Goal: Task Accomplishment & Management: Manage account settings

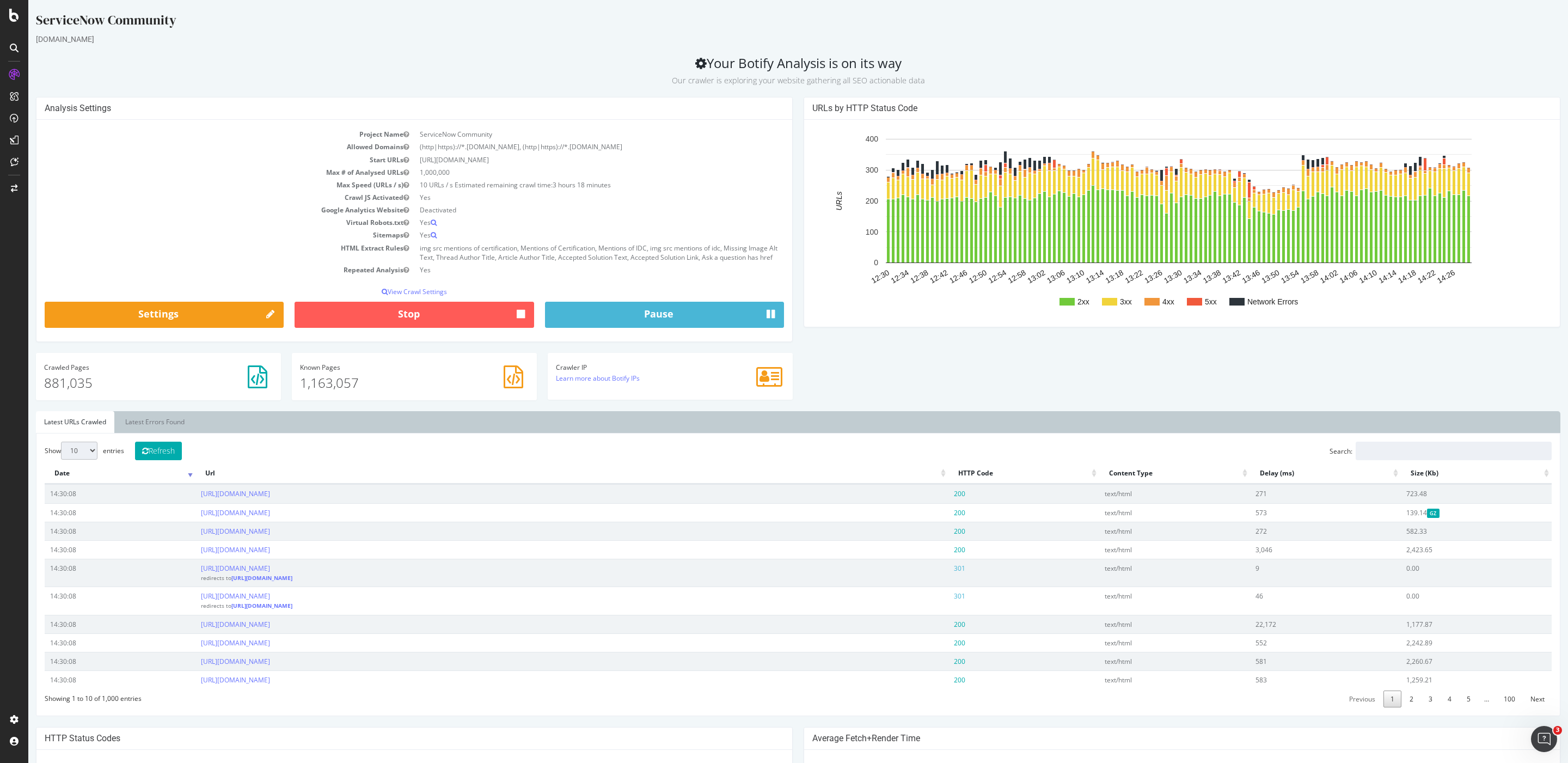
click at [862, 361] on div "Analysis Settings Project Name ServiceNow Community Allowed Domains (http|https…" at bounding box center [798, 254] width 1535 height 314
click at [550, 89] on div "ServiceNow Community [DOMAIN_NAME] Your Botify Analysis is on its way Our crawl…" at bounding box center [798, 610] width 1539 height 1199
click at [914, 72] on p "Our crawler is exploring your website gathering all SEO actionable data" at bounding box center [798, 79] width 1524 height 16
click at [76, 161] on div "RealKeywords" at bounding box center [65, 162] width 48 height 11
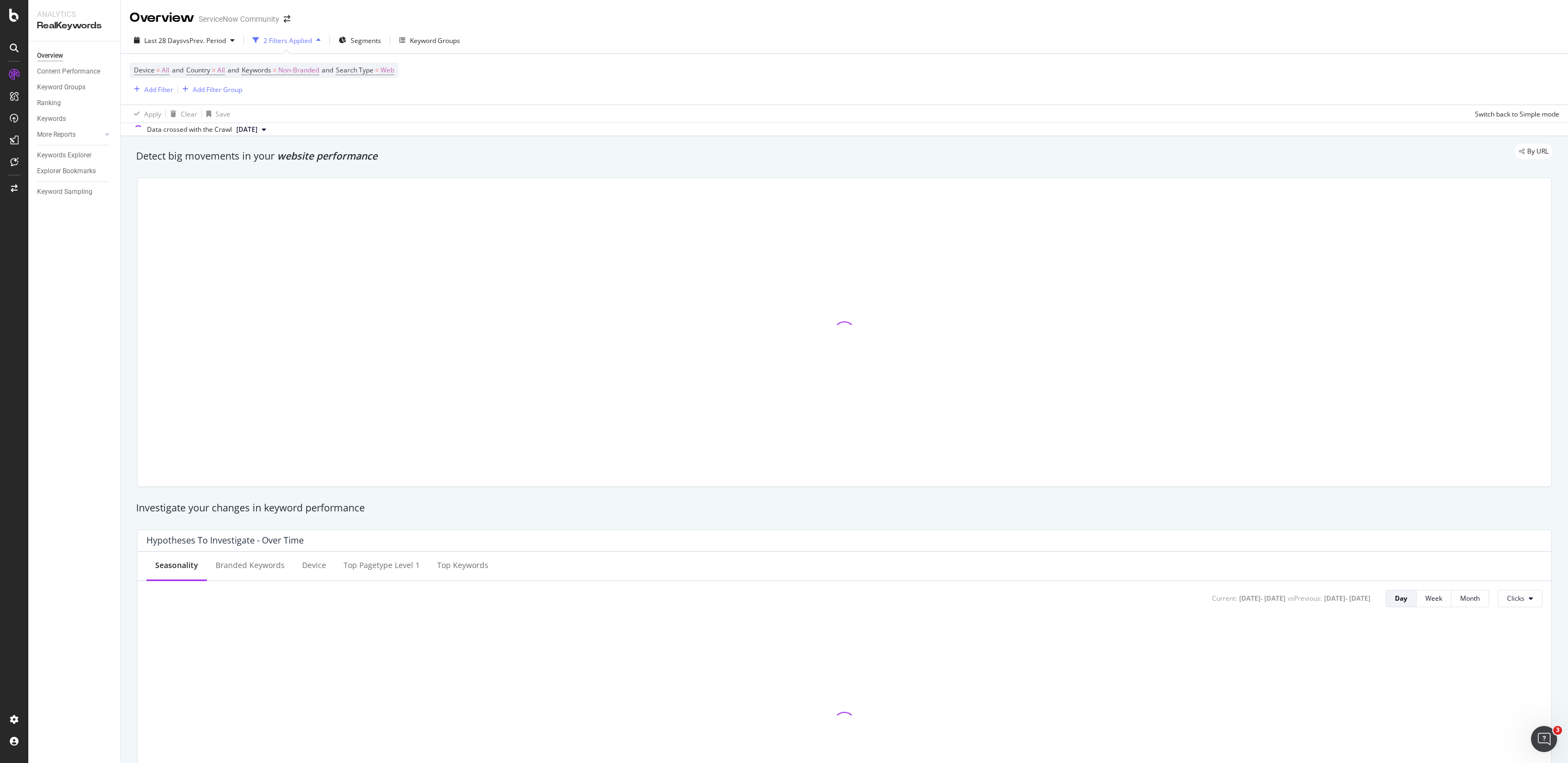
click at [402, 156] on div "By URL" at bounding box center [838, 152] width 1428 height 16
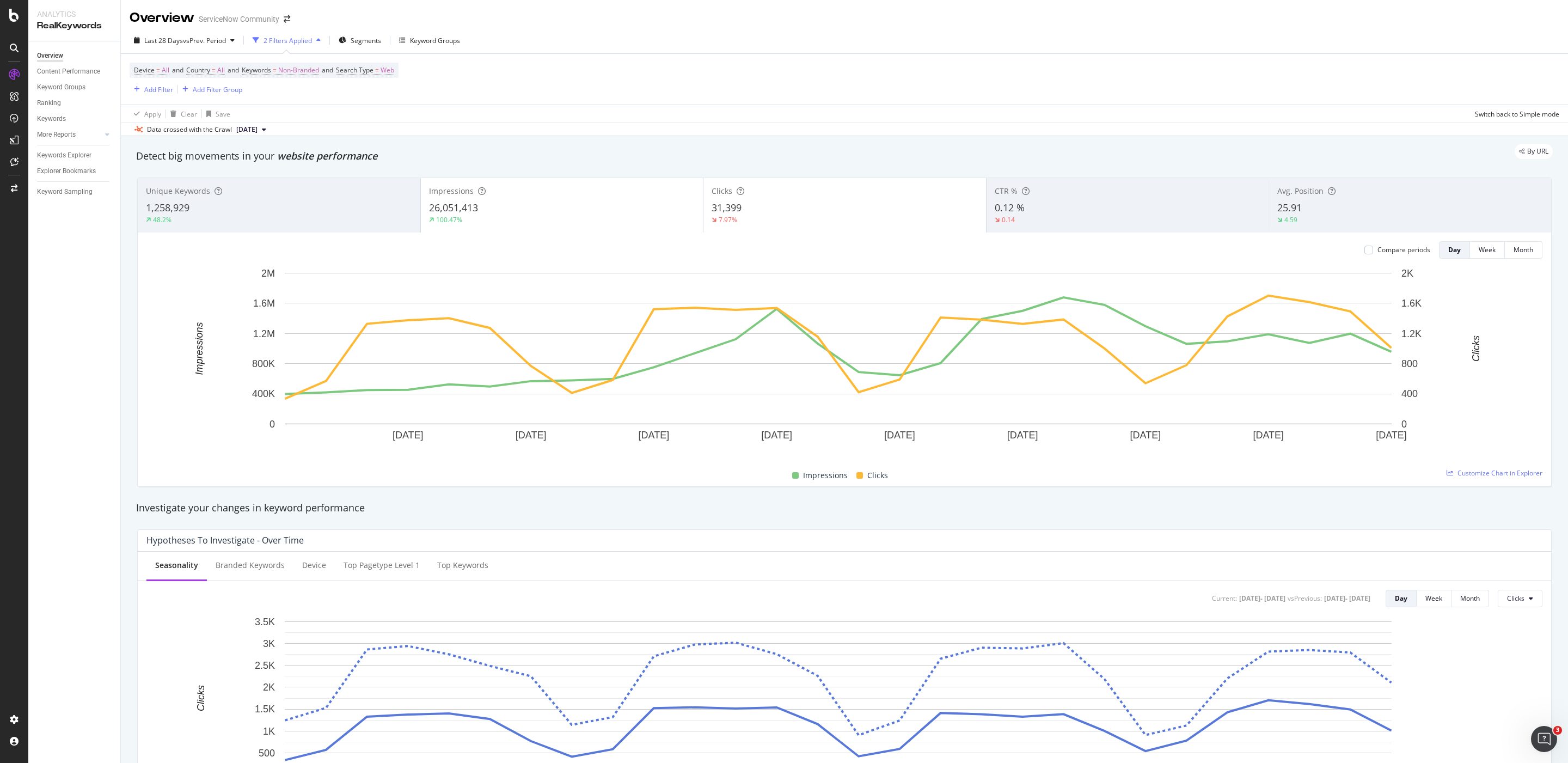
click at [400, 159] on div "By URL" at bounding box center [838, 152] width 1428 height 16
click at [87, 170] on div "Explorer Bookmarks" at bounding box center [66, 171] width 59 height 12
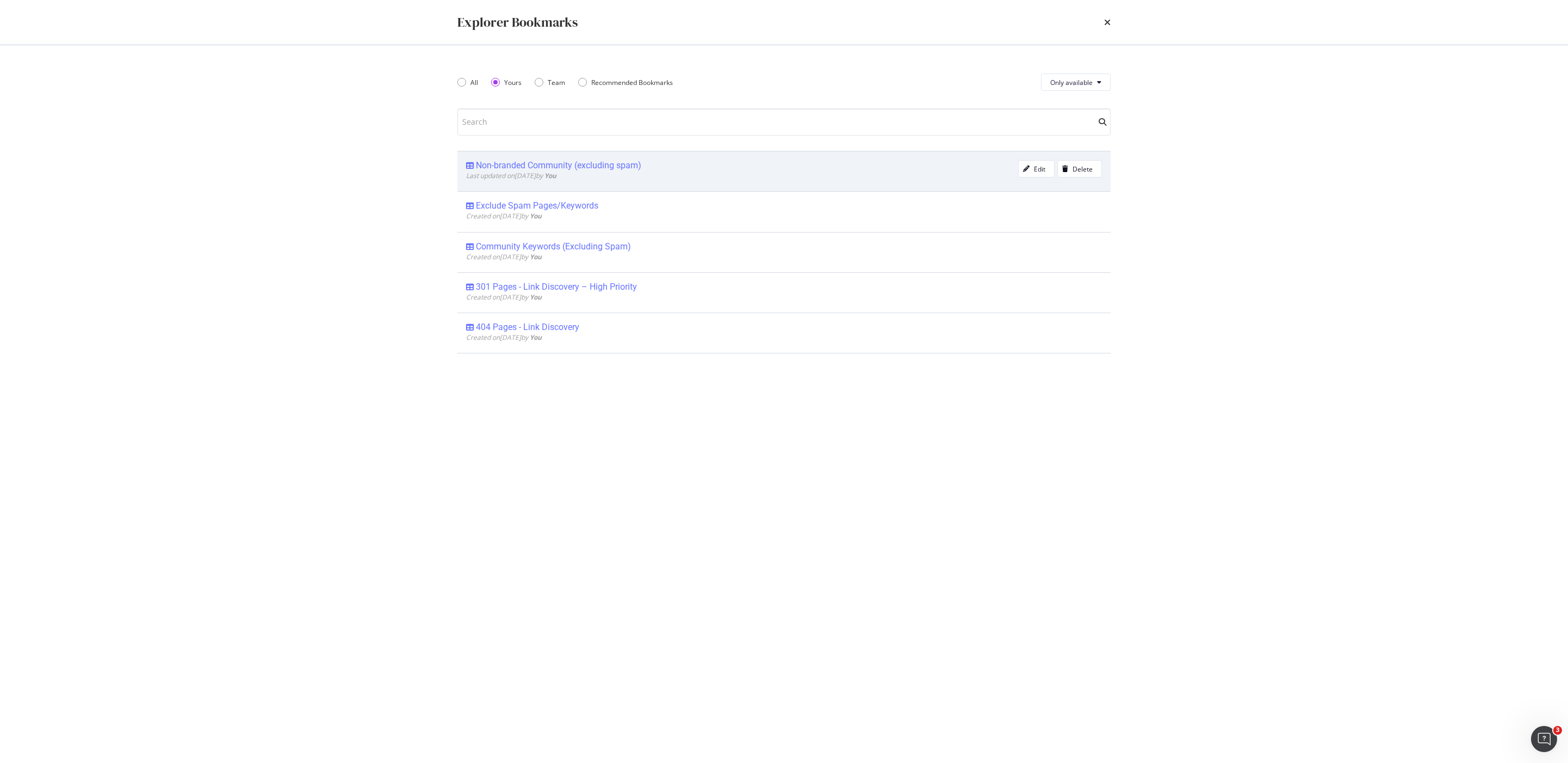
click at [663, 167] on div "Non-branded Community (excluding spam)" at bounding box center [741, 166] width 552 height 11
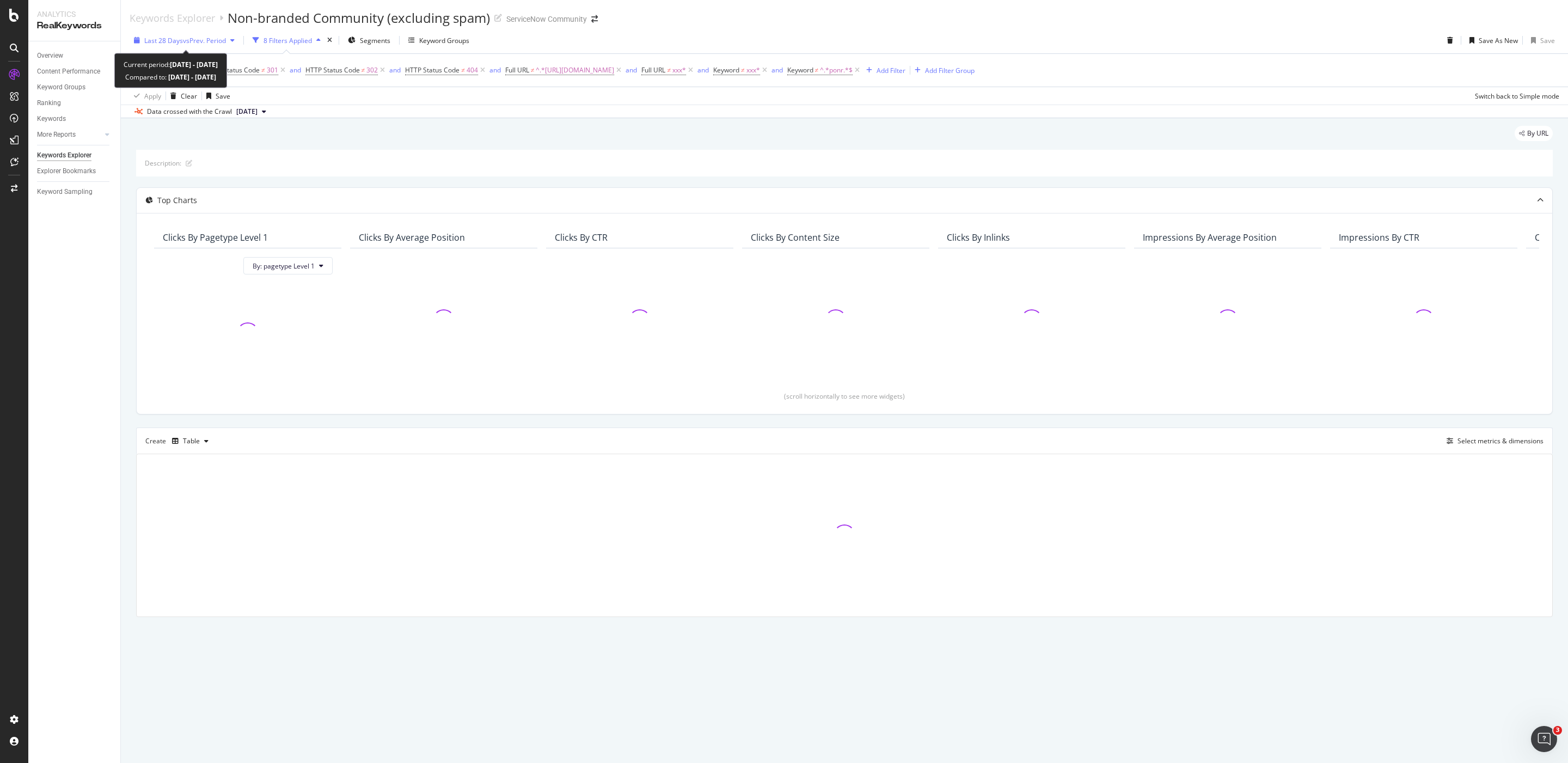
click at [227, 41] on div "Last 28 Days vs Prev. Period" at bounding box center [184, 40] width 109 height 16
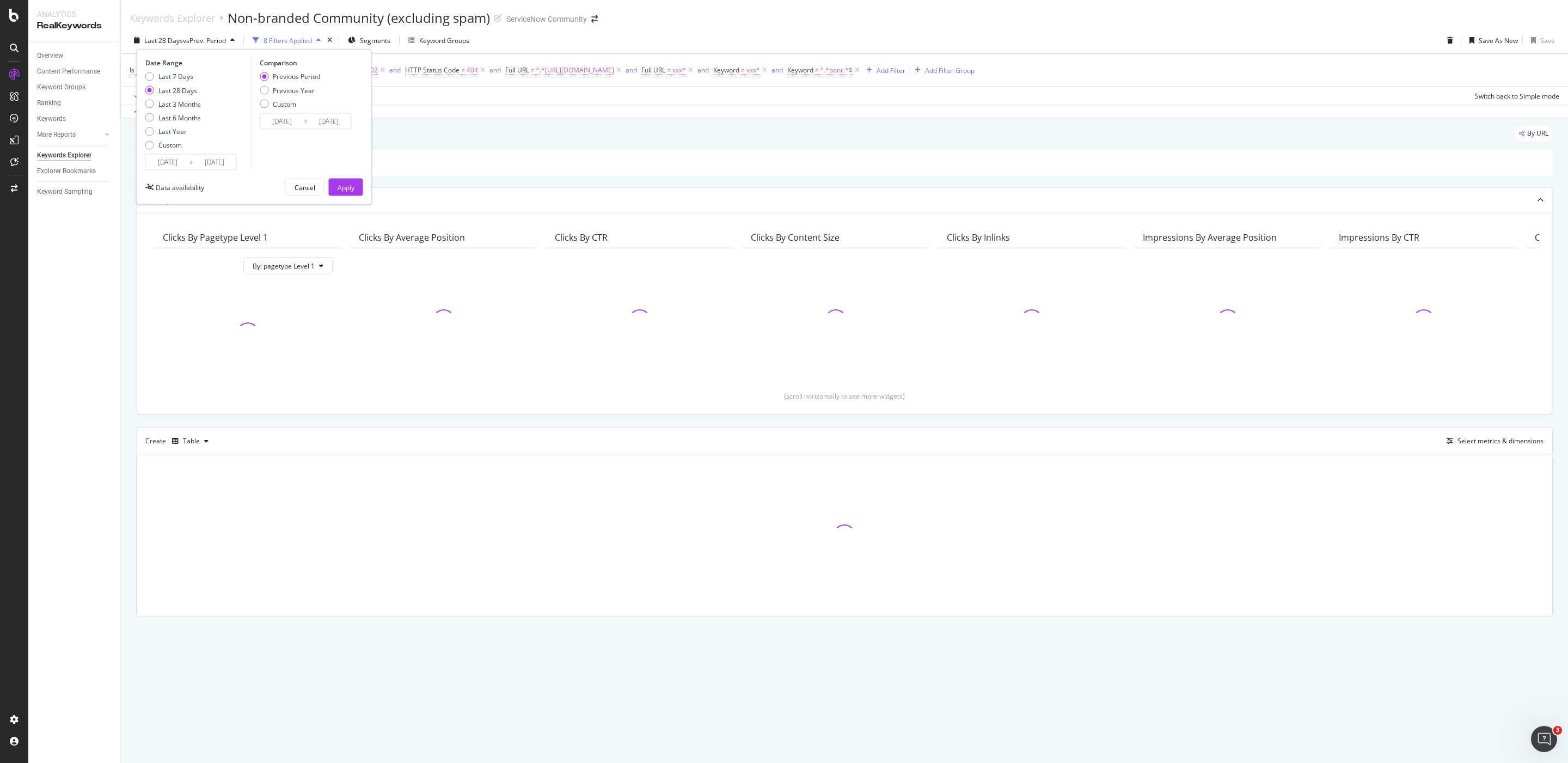
click at [116, 157] on div "Analytics RealKeywords Overview Content Performance Keyword Groups Ranking Keyw…" at bounding box center [798, 381] width 1539 height 763
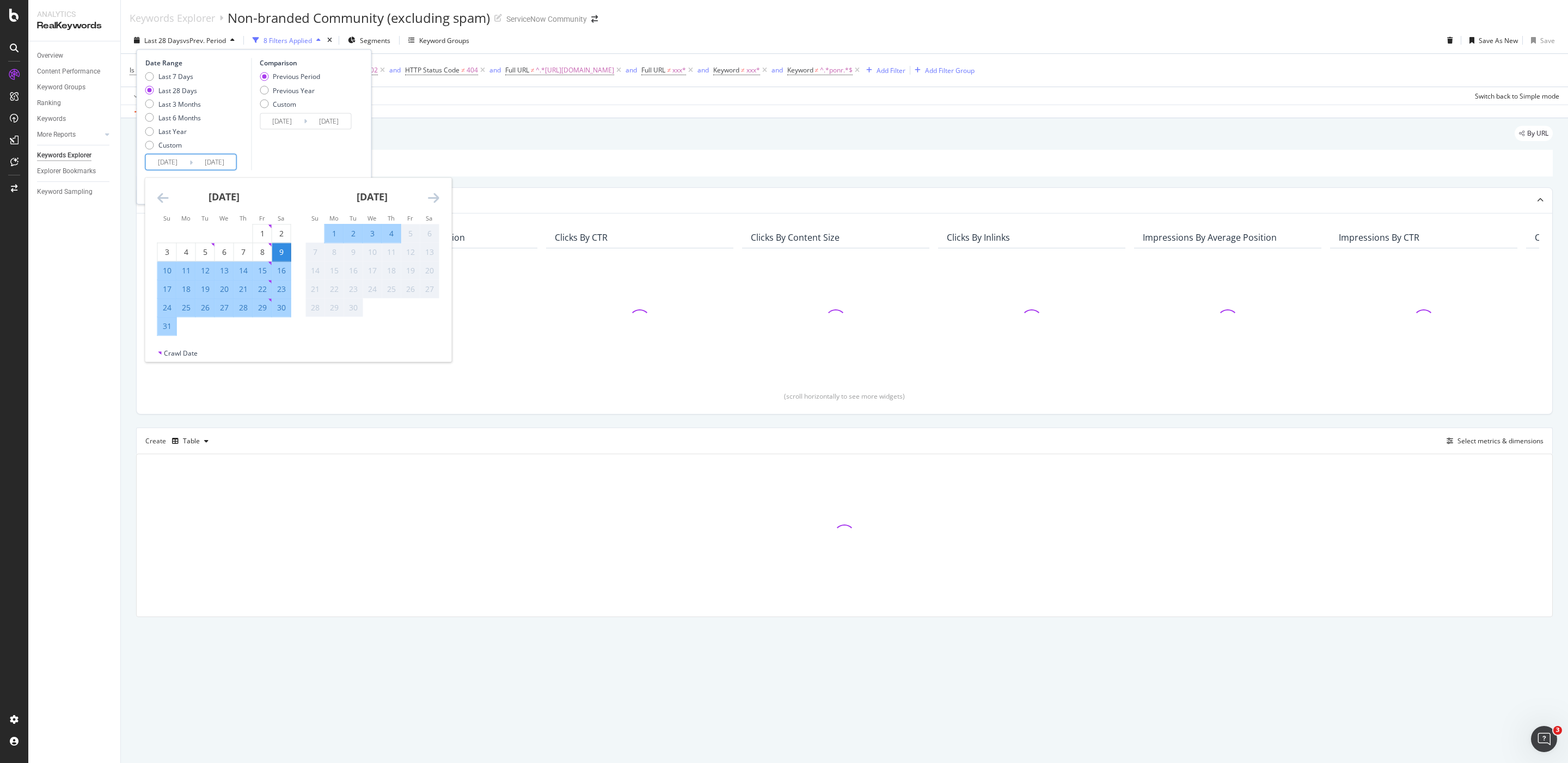
click at [172, 161] on input "[DATE]" at bounding box center [168, 162] width 44 height 16
click at [261, 237] on div "1" at bounding box center [262, 234] width 19 height 11
type input "[DATE]"
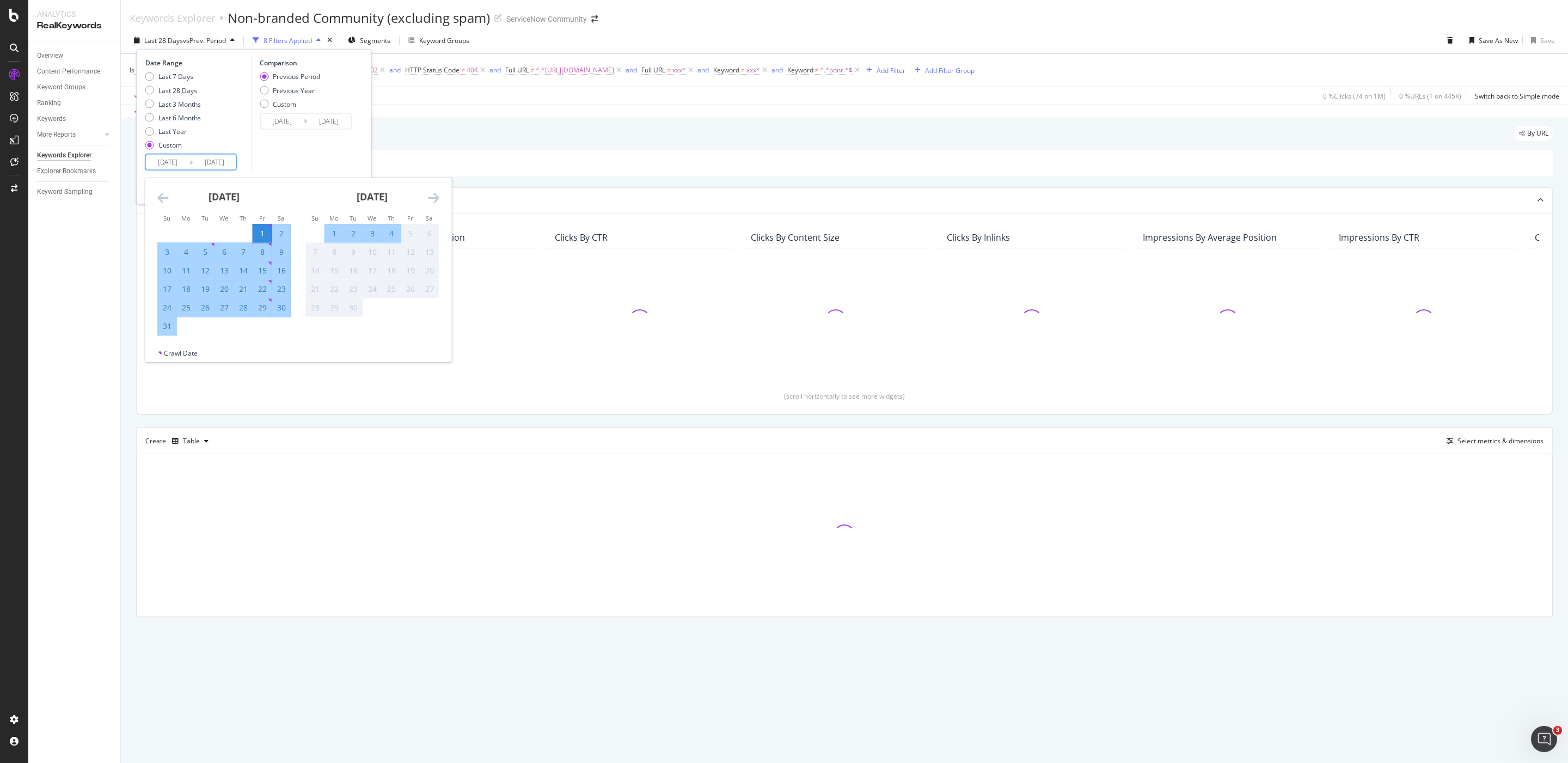
click at [169, 332] on div "31" at bounding box center [167, 326] width 19 height 18
type input "[DATE]"
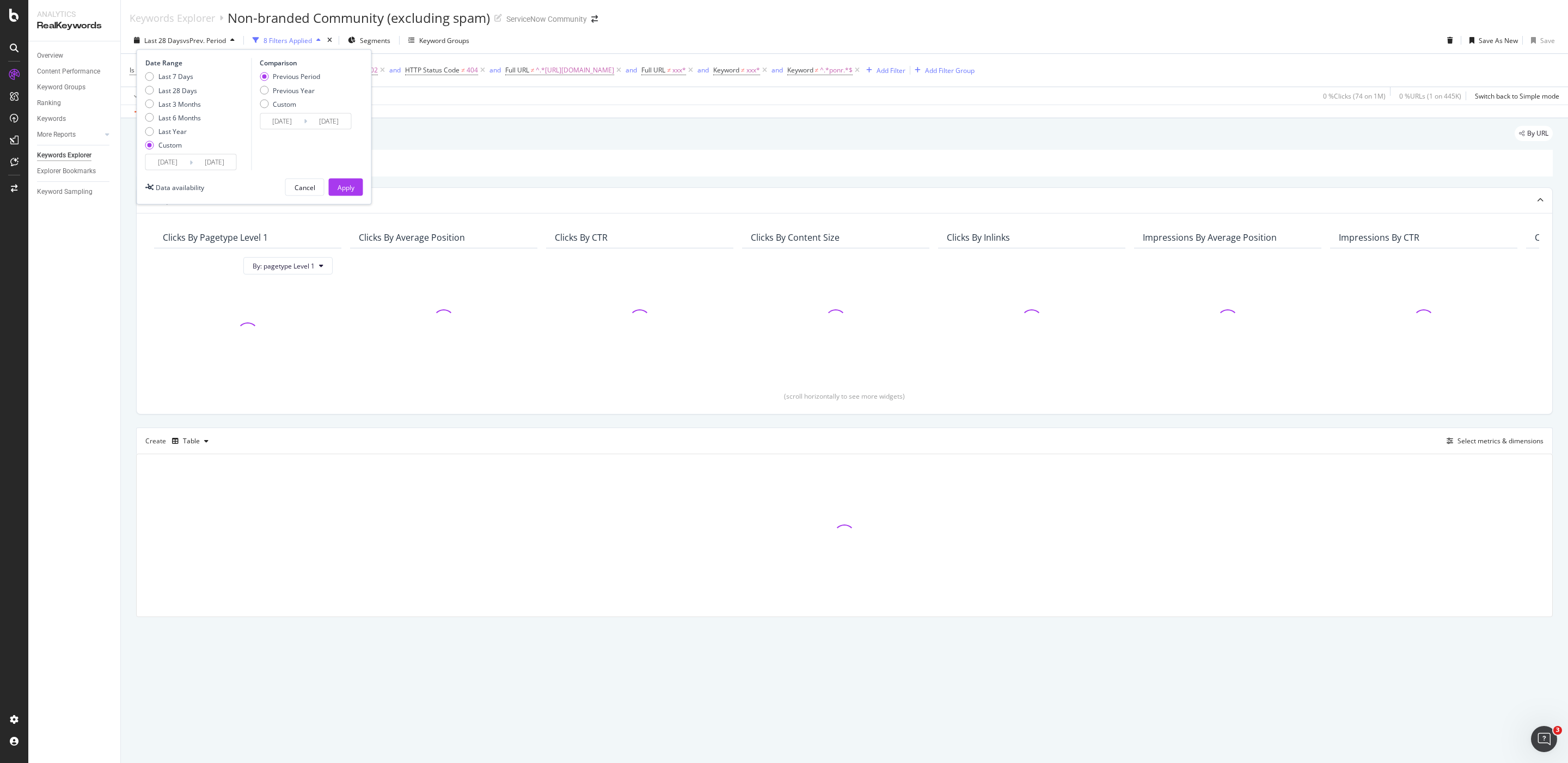
click at [277, 118] on input "[DATE]" at bounding box center [282, 121] width 44 height 16
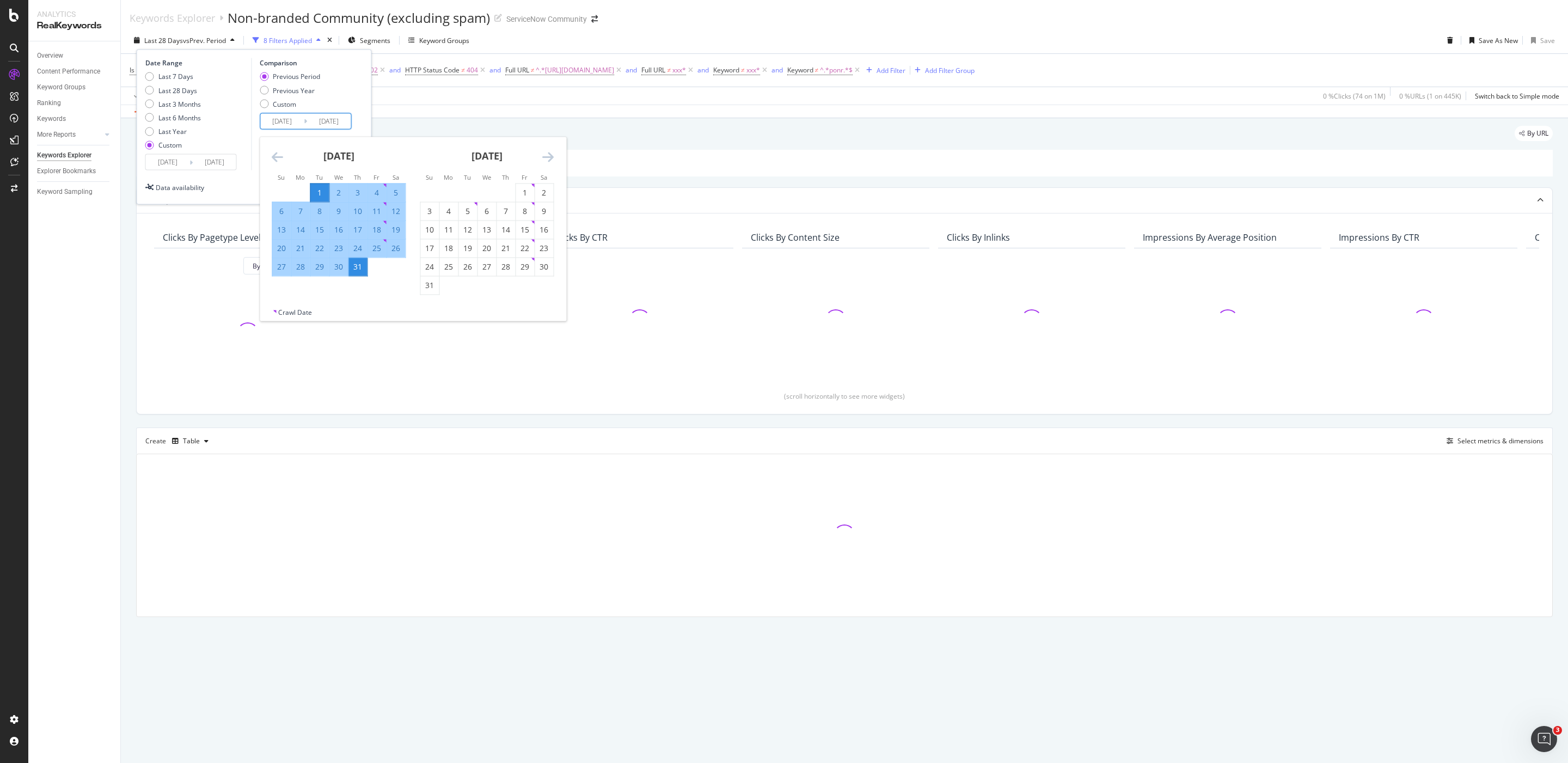
click at [274, 157] on icon "Move backward to switch to the previous month." at bounding box center [277, 156] width 12 height 13
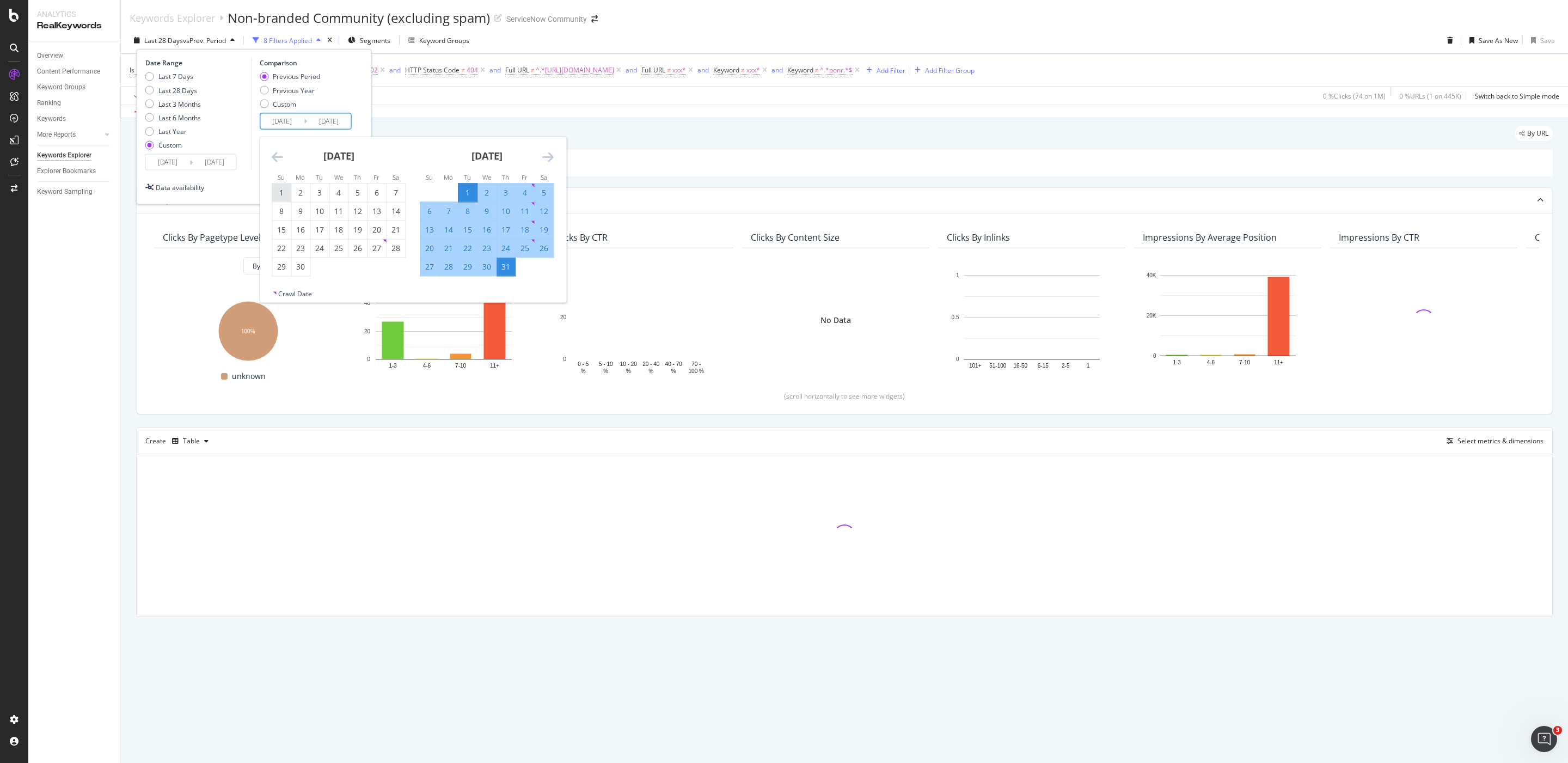
click at [285, 191] on div "1" at bounding box center [282, 193] width 19 height 11
type input "[DATE]"
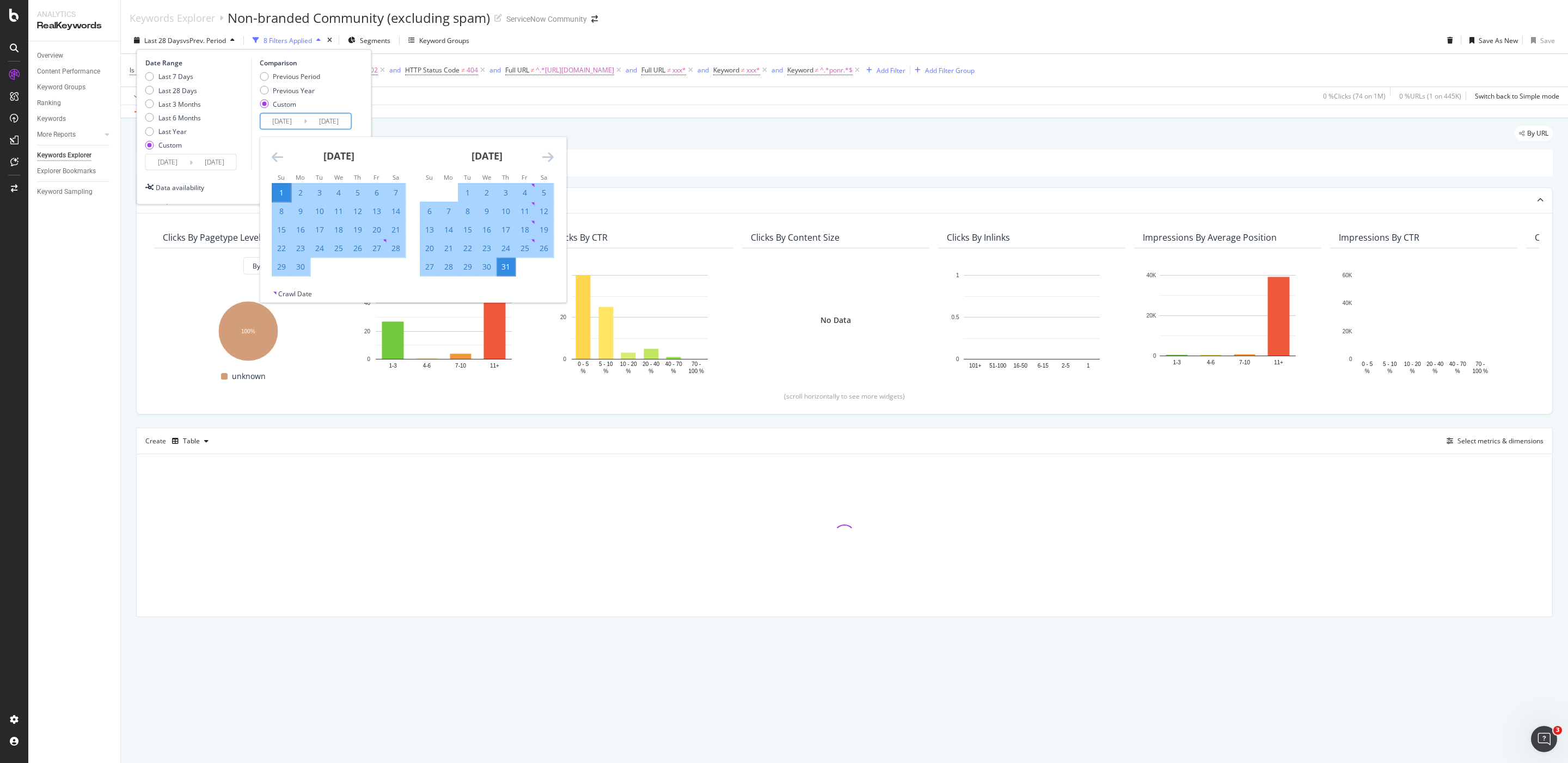
click at [302, 268] on div "30" at bounding box center [300, 267] width 19 height 11
type input "[DATE]"
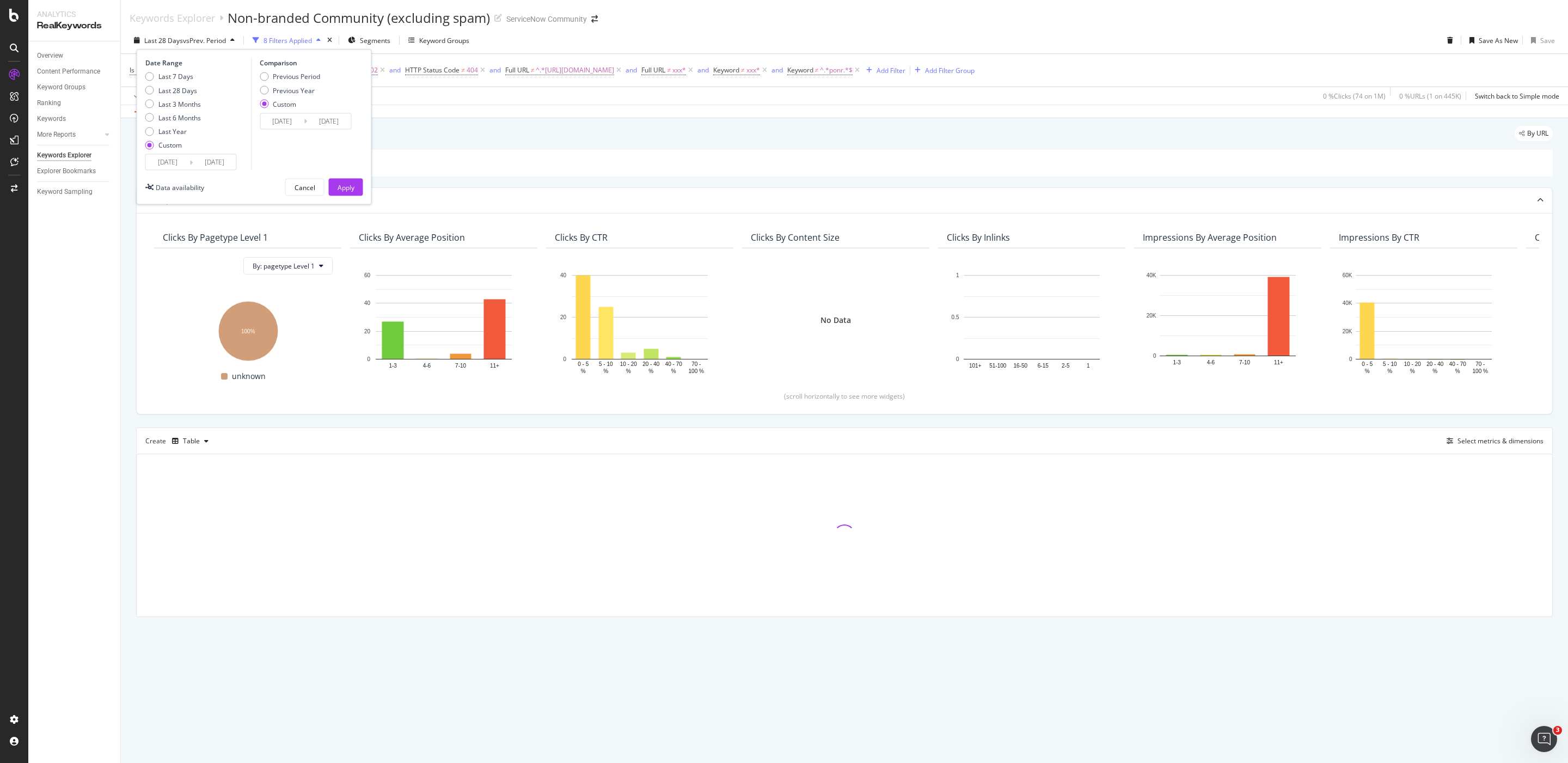
click at [199, 163] on input "[DATE]" at bounding box center [215, 162] width 44 height 16
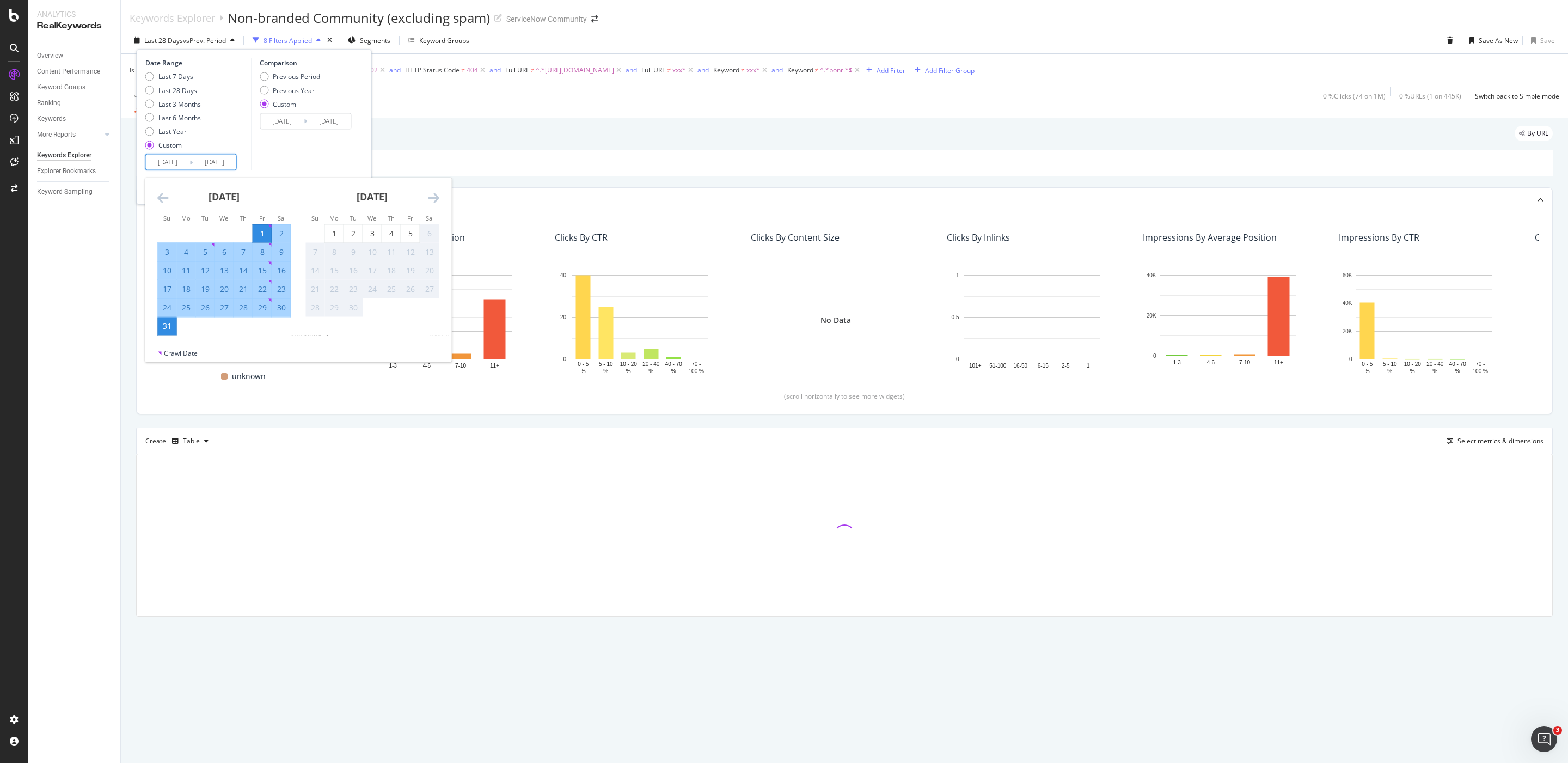
click at [281, 155] on div "Comparison Previous Period Previous Year Custom [DATE] Navigate forward to inte…" at bounding box center [303, 115] width 104 height 112
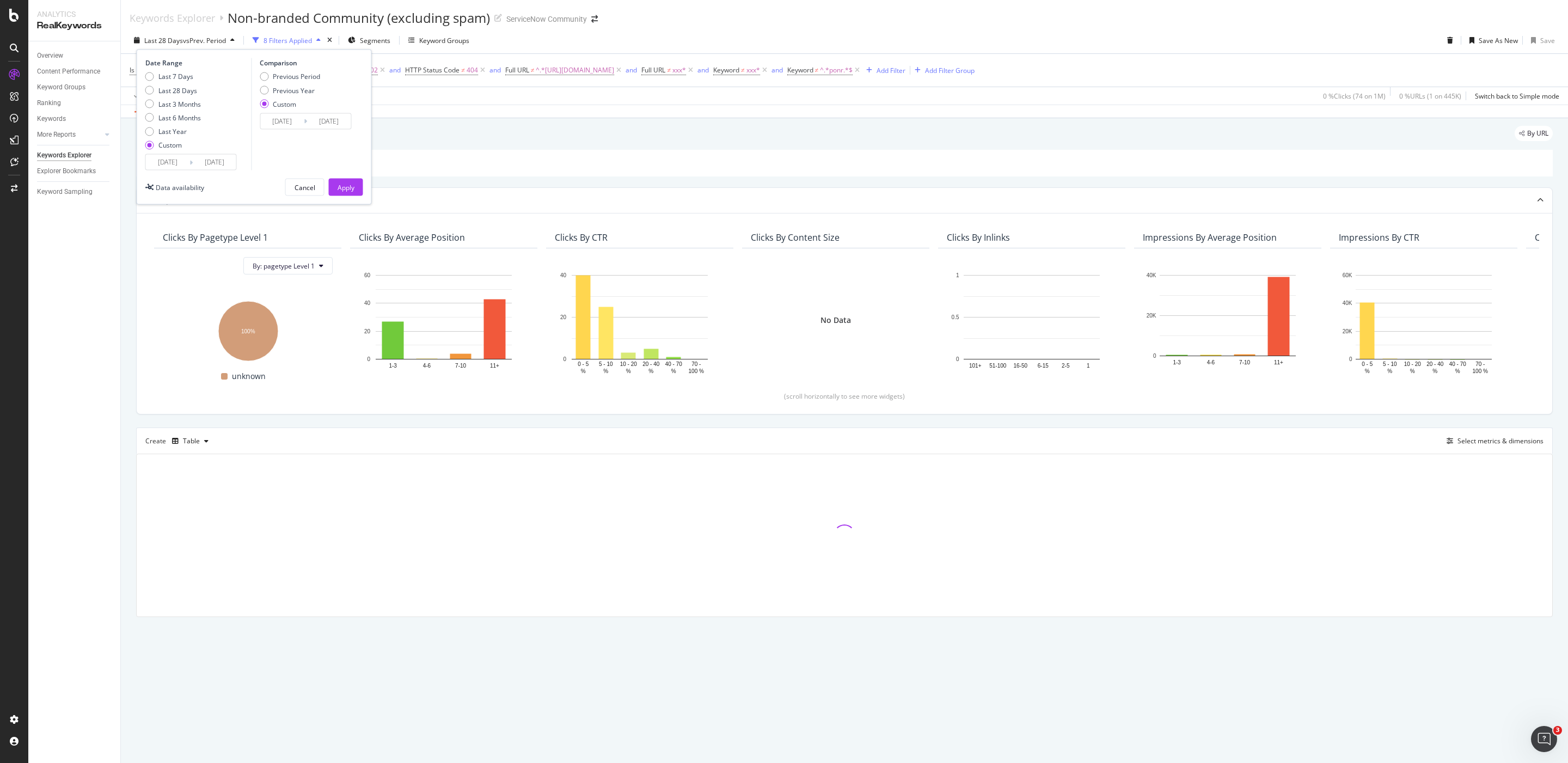
click at [294, 122] on input "[DATE]" at bounding box center [282, 121] width 44 height 16
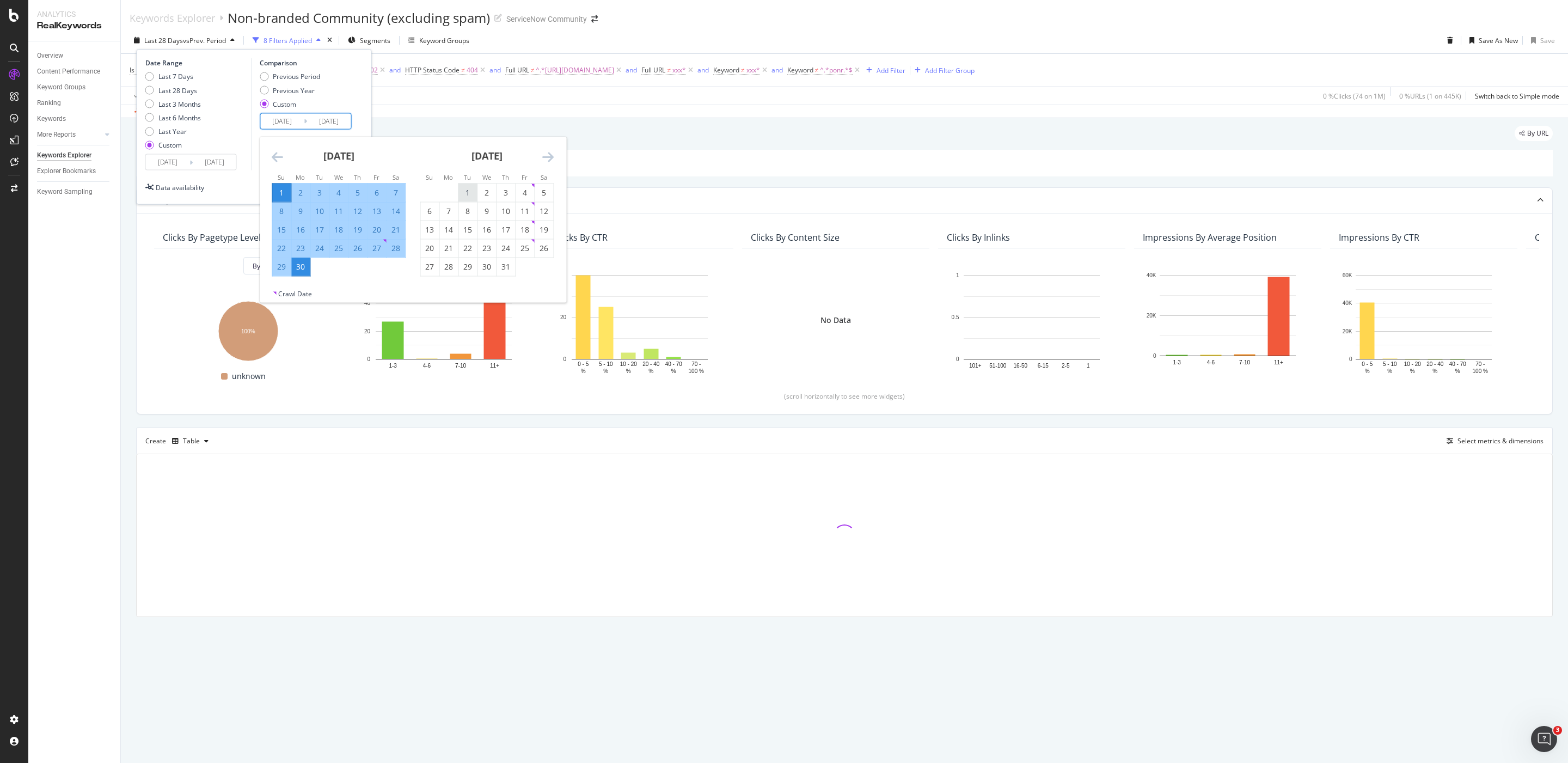
click at [464, 187] on div "1" at bounding box center [468, 193] width 19 height 11
type input "[DATE]"
click at [508, 269] on div "31" at bounding box center [506, 267] width 19 height 11
type input "[DATE]"
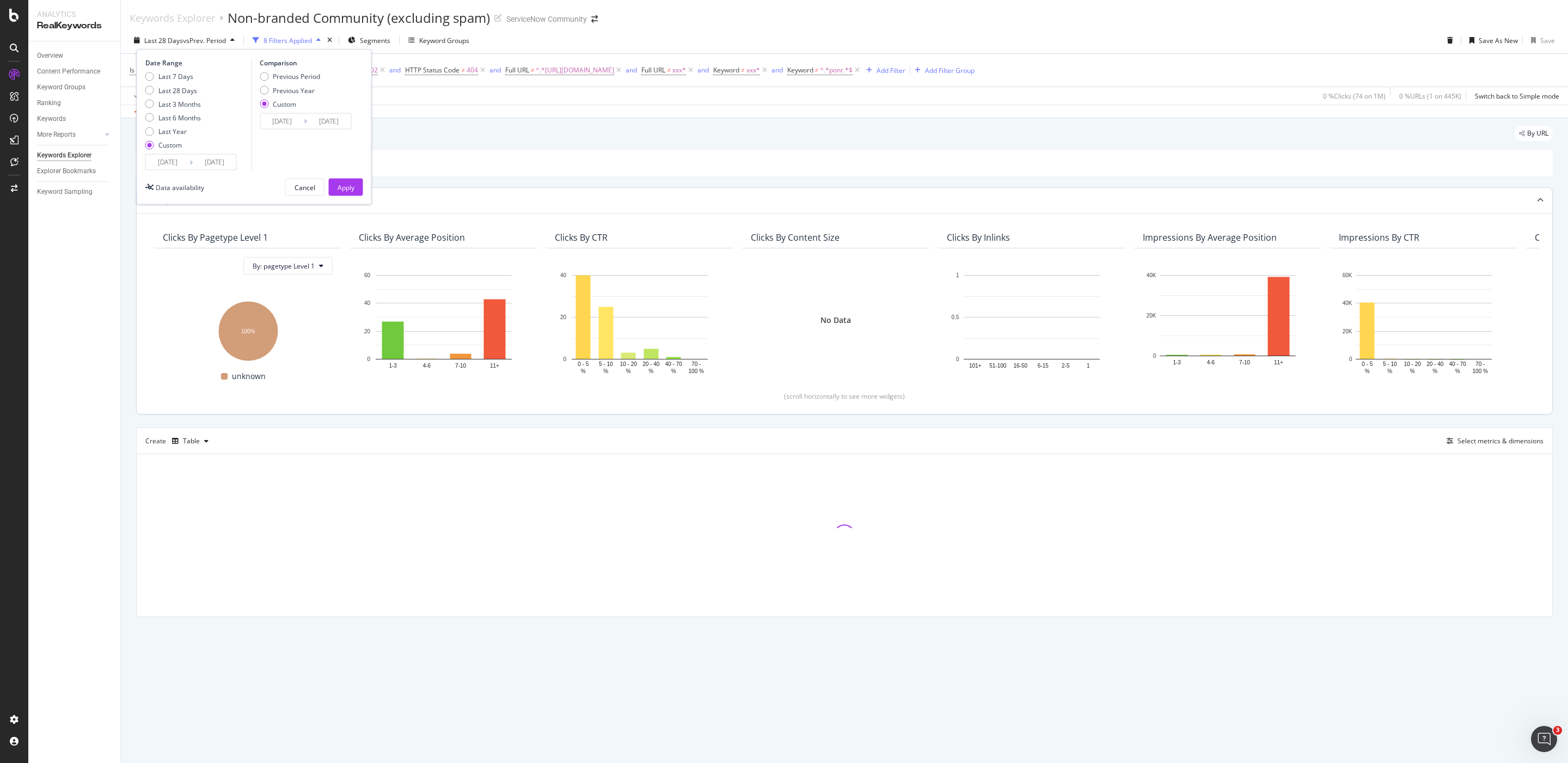
click at [352, 192] on div "Apply" at bounding box center [346, 187] width 17 height 9
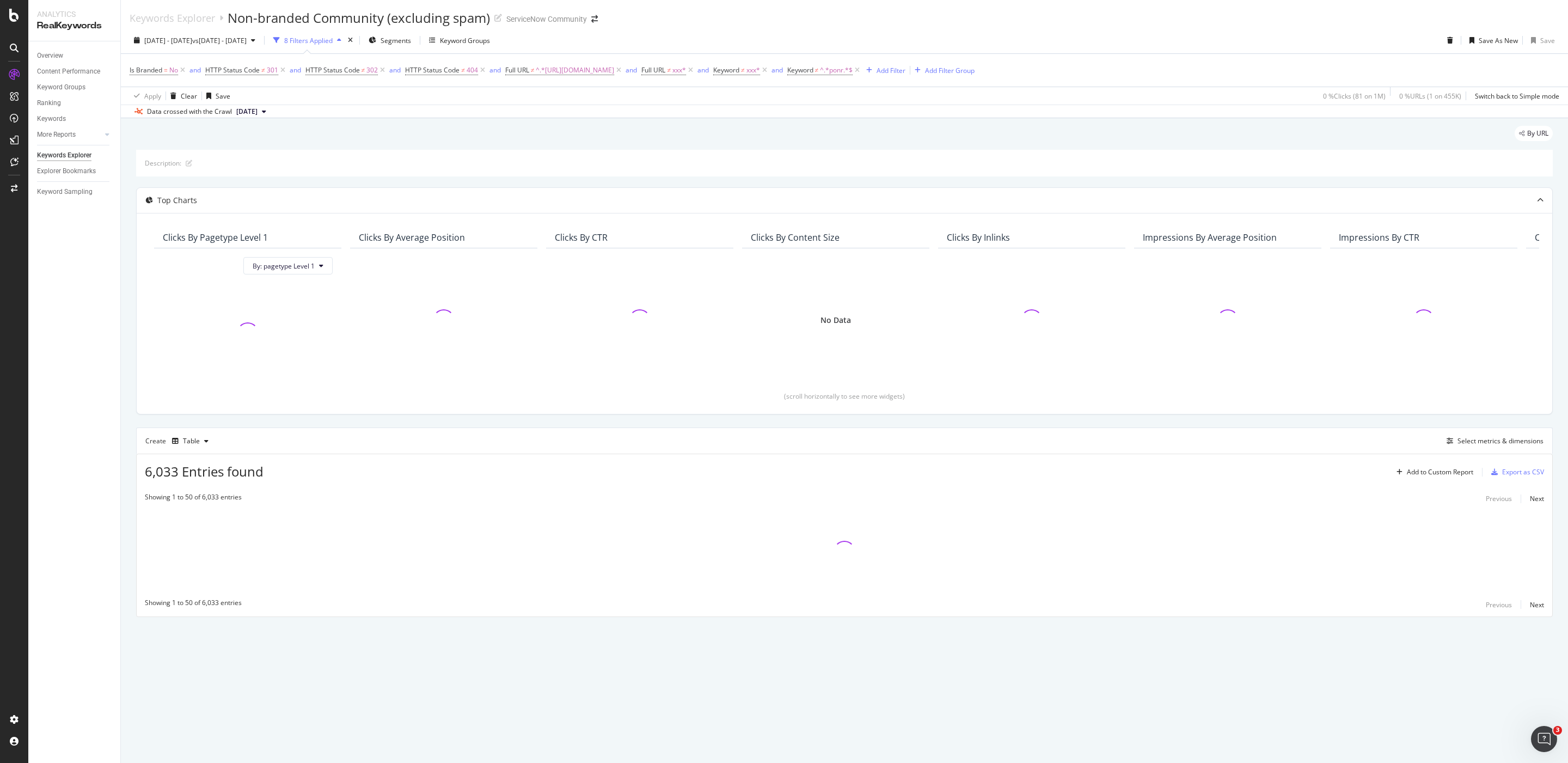
click at [258, 109] on span "[DATE]" at bounding box center [247, 112] width 21 height 10
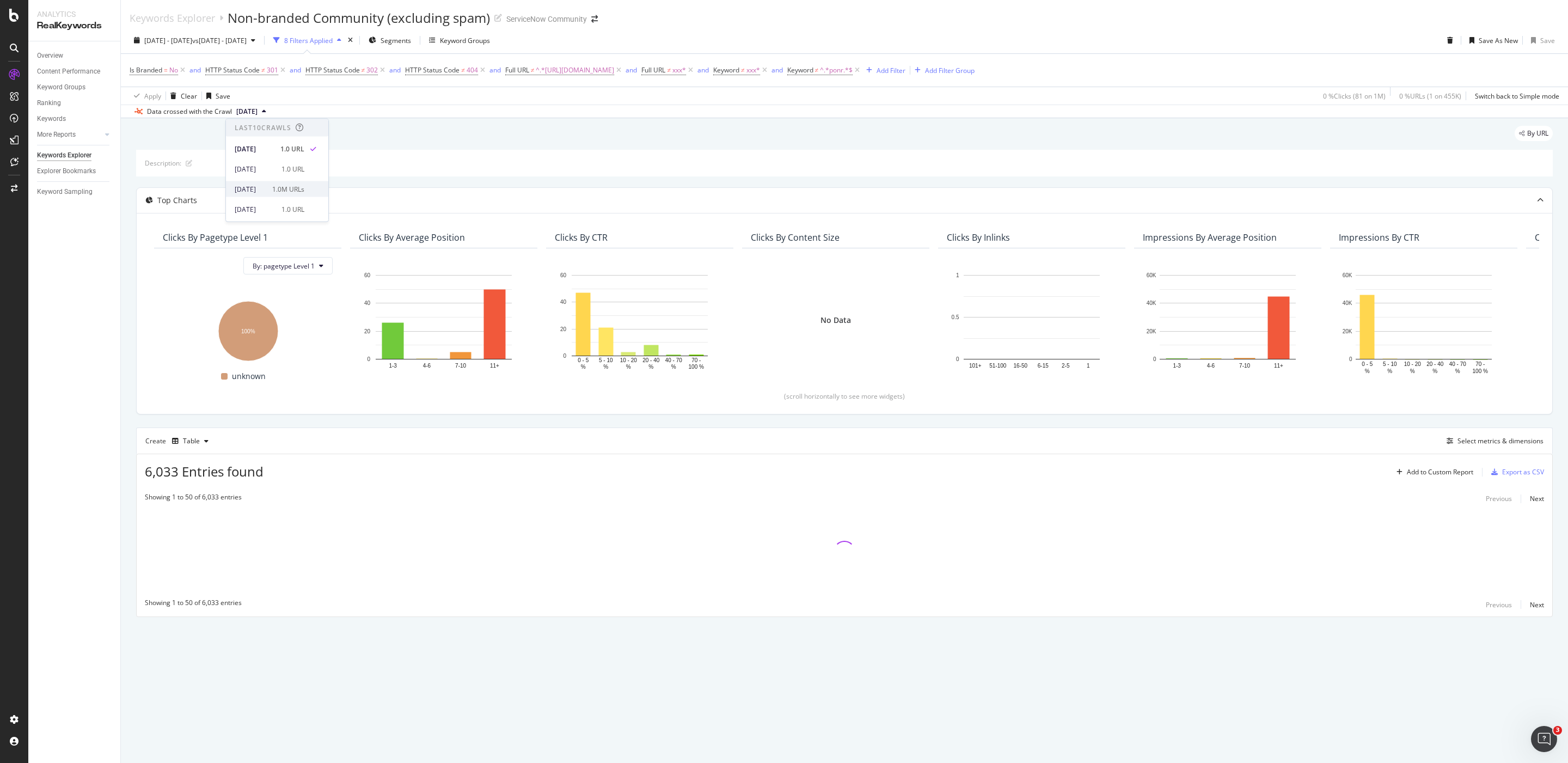
click at [304, 188] on div "1.0M URLs" at bounding box center [288, 189] width 32 height 10
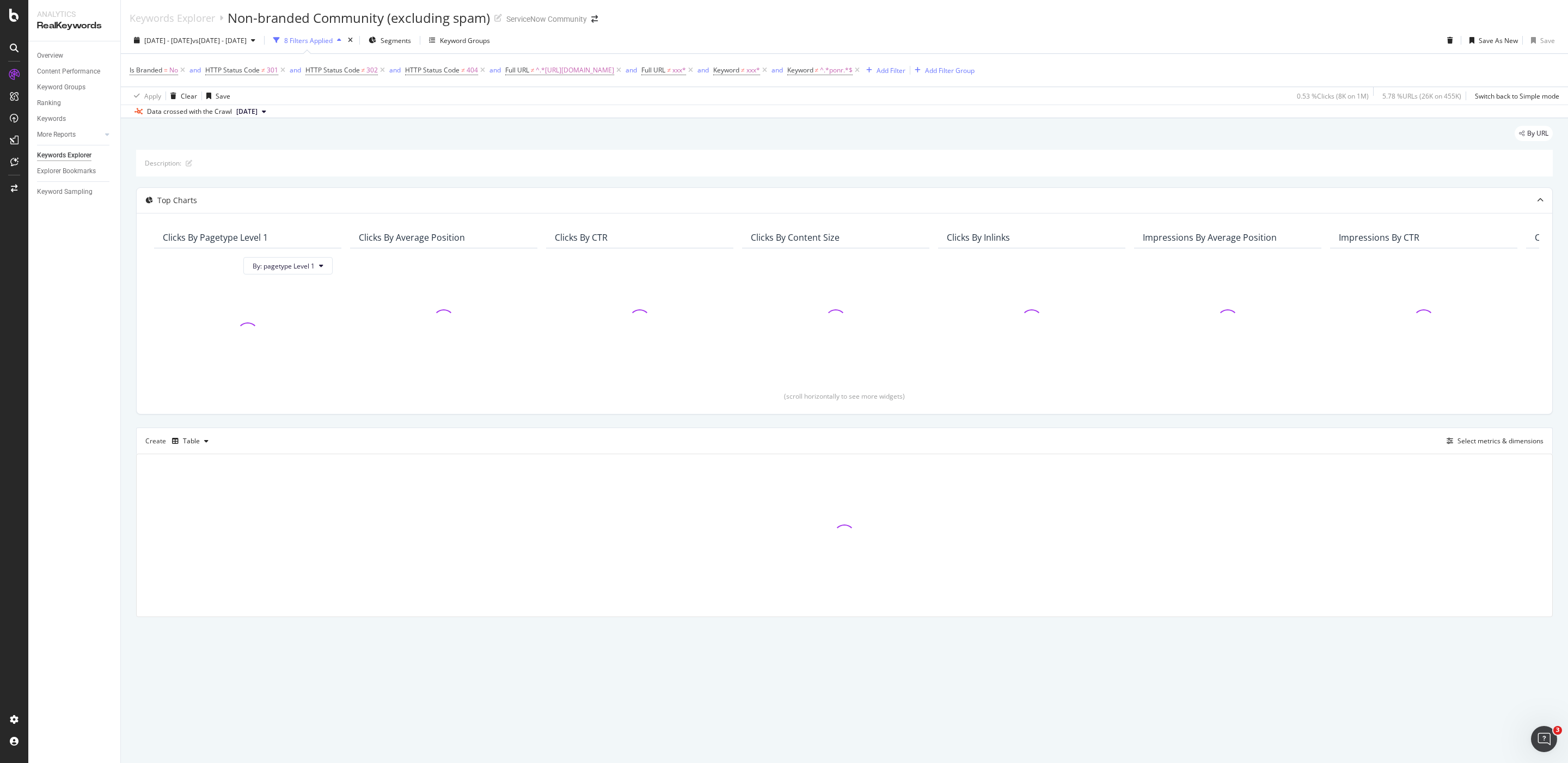
click at [410, 138] on div "By URL" at bounding box center [844, 137] width 1417 height 24
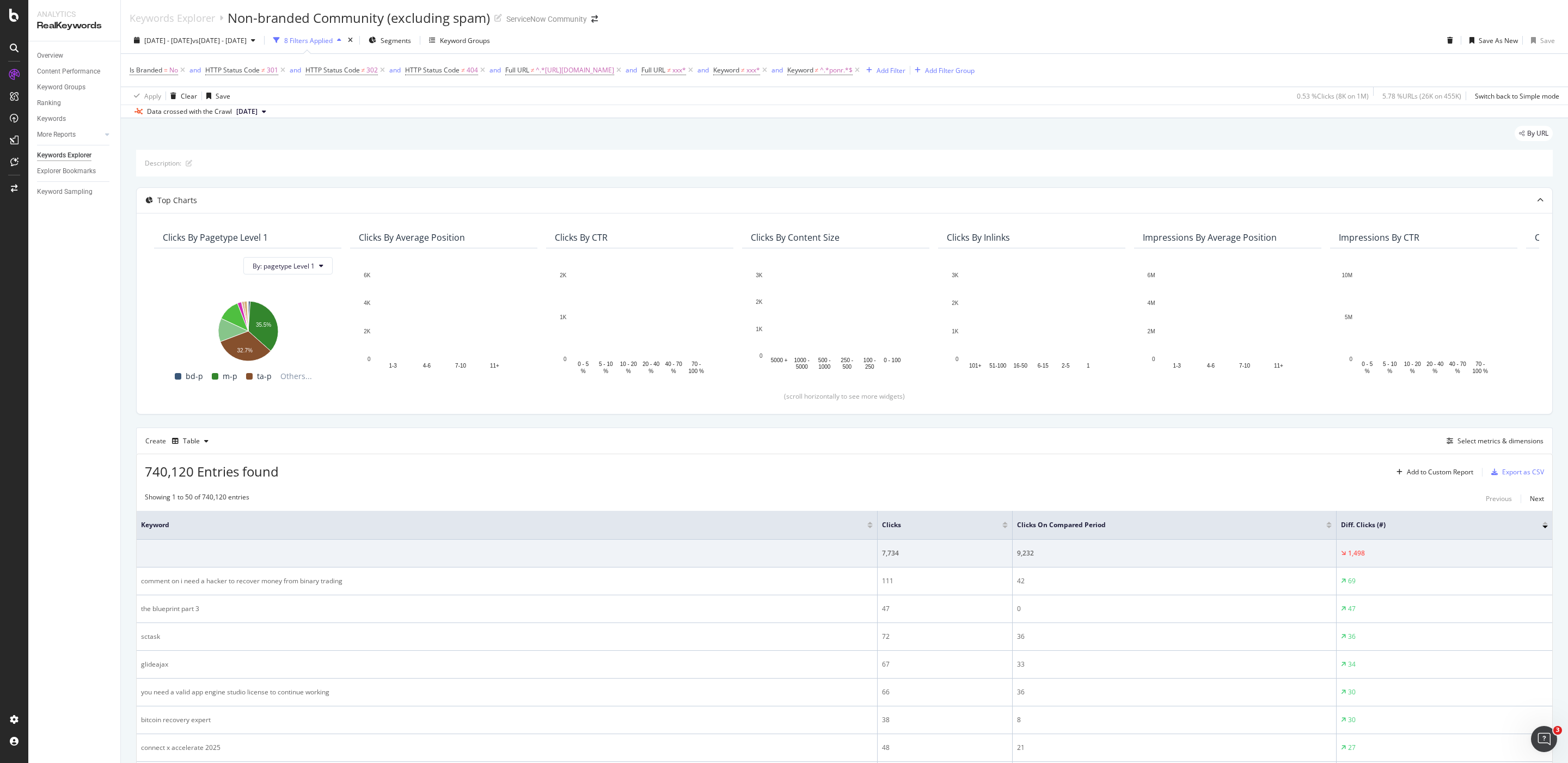
click at [399, 144] on div "By URL" at bounding box center [844, 137] width 1417 height 24
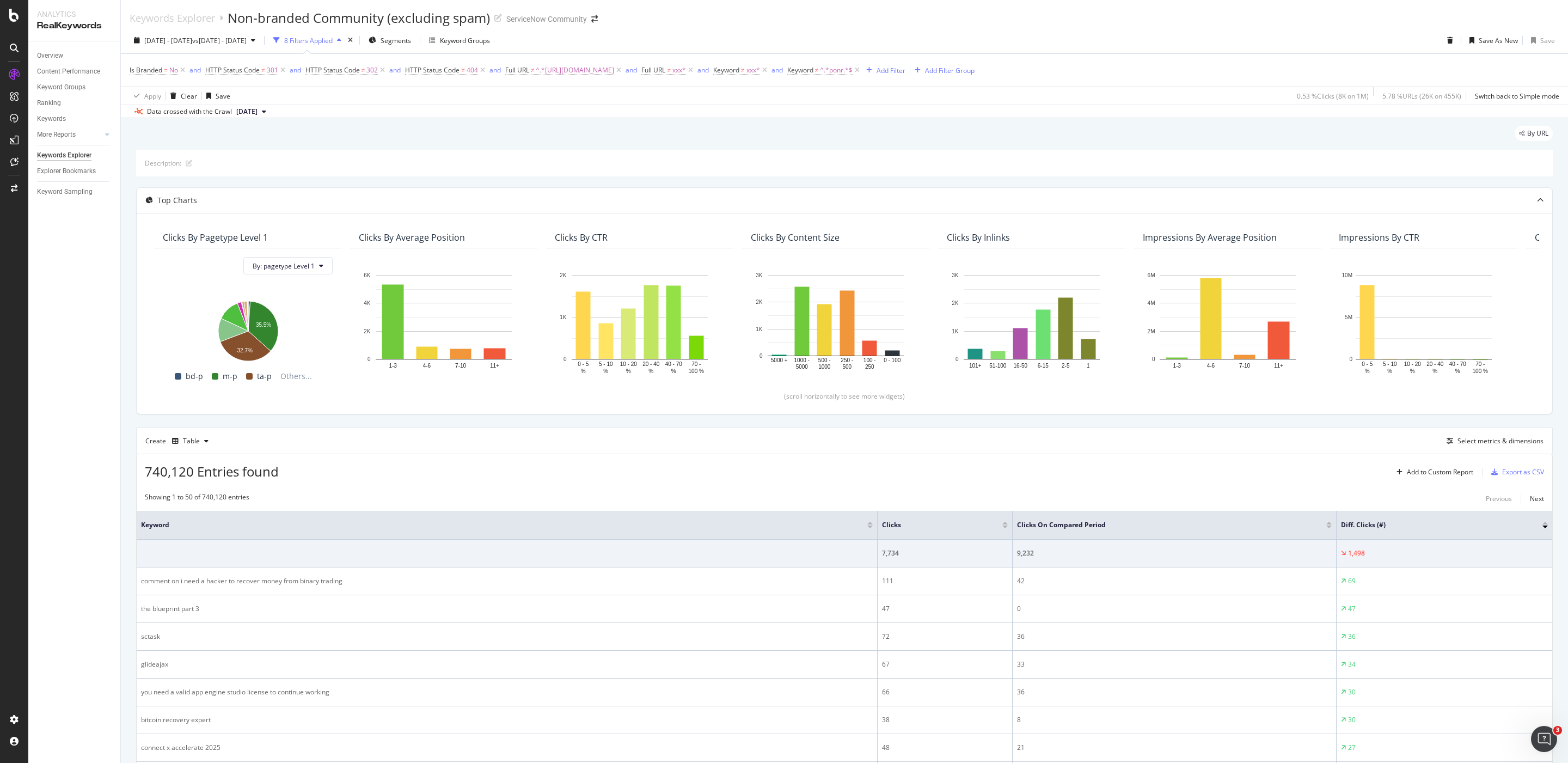
click at [364, 145] on div "By URL" at bounding box center [844, 137] width 1417 height 24
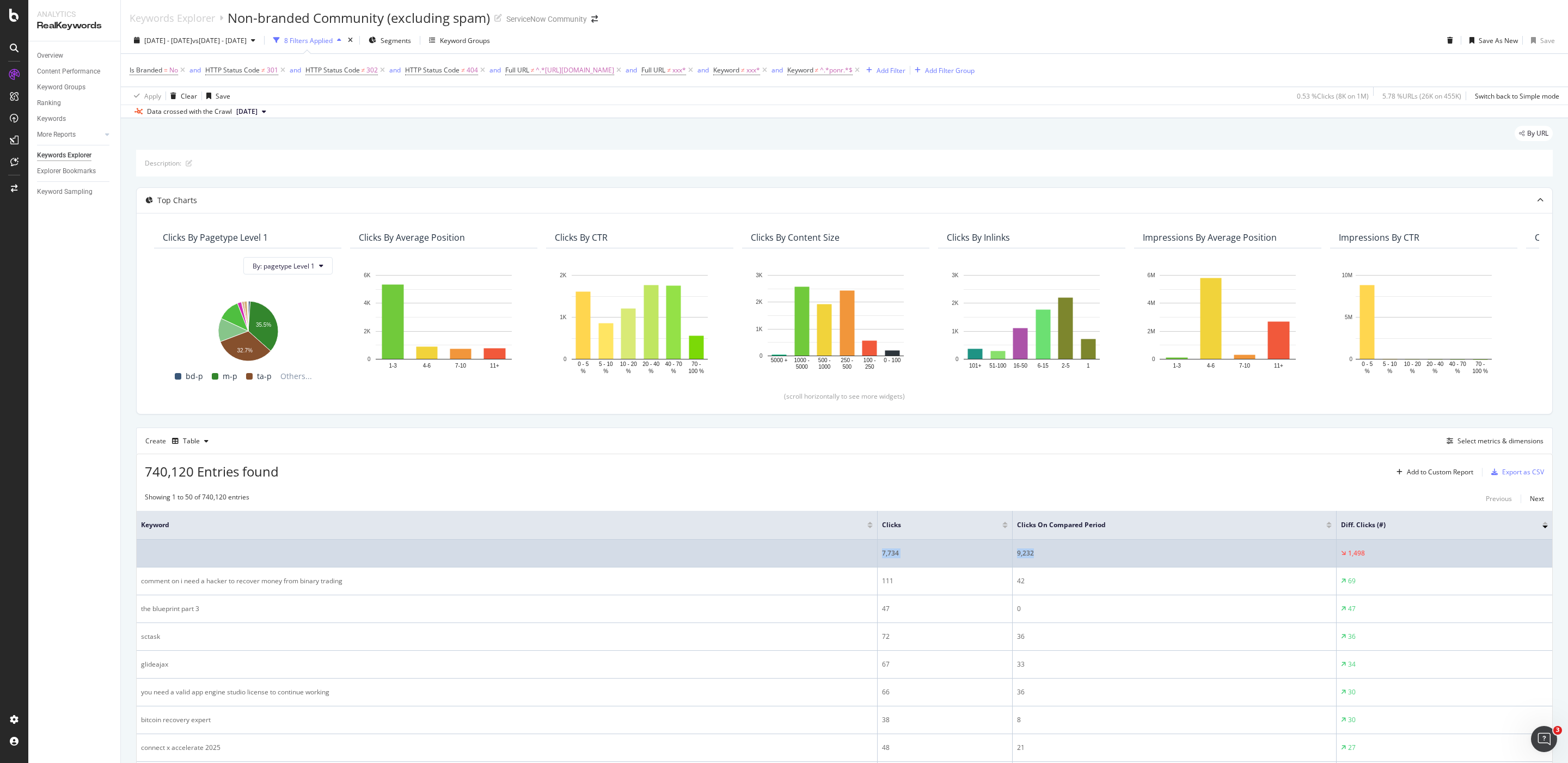
drag, startPoint x: 1045, startPoint y: 557, endPoint x: 880, endPoint y: 558, distance: 165.0
click at [880, 558] on tr "7,734 9,232 1,498" at bounding box center [844, 554] width 1415 height 28
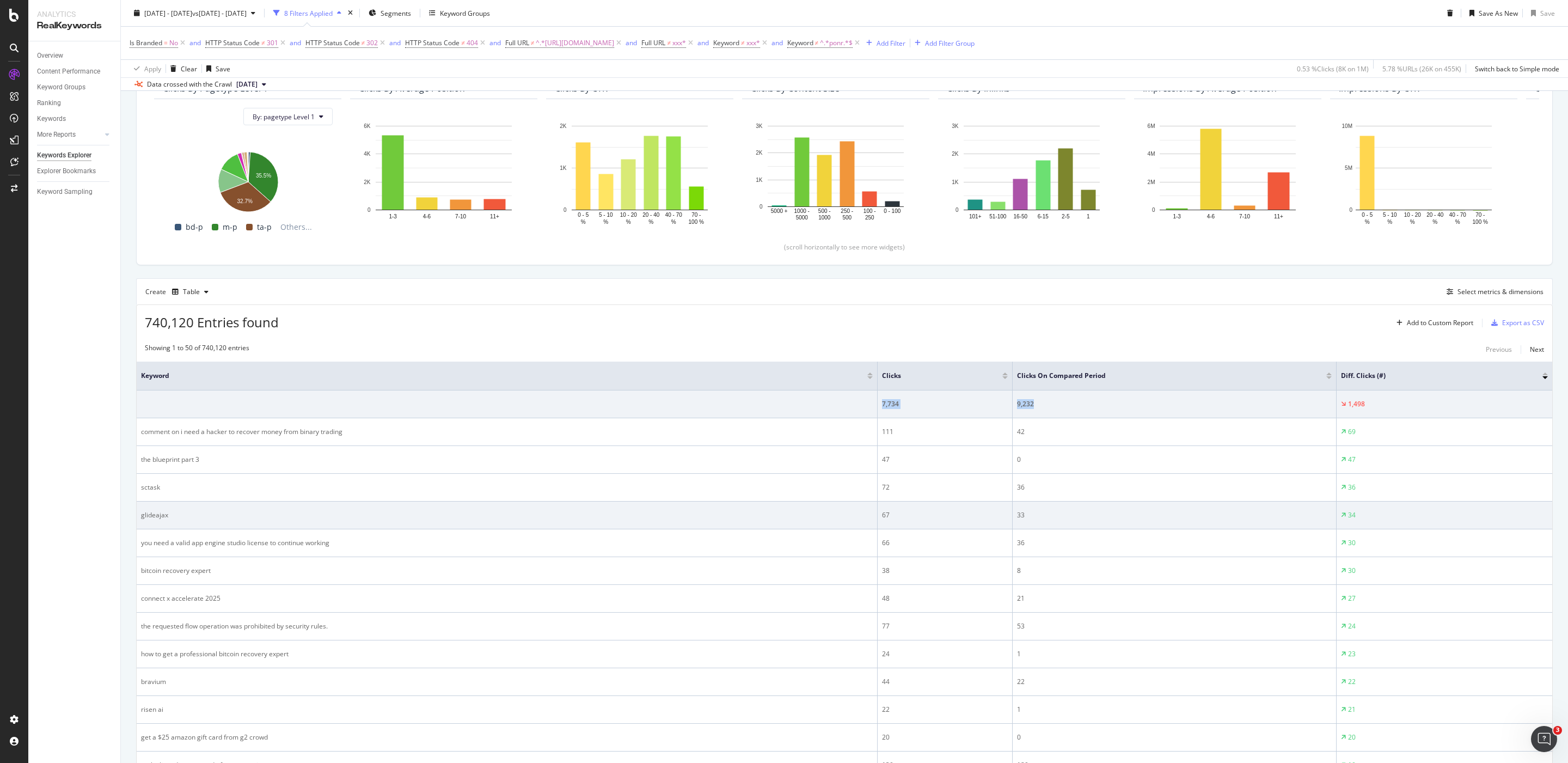
scroll to position [183, 0]
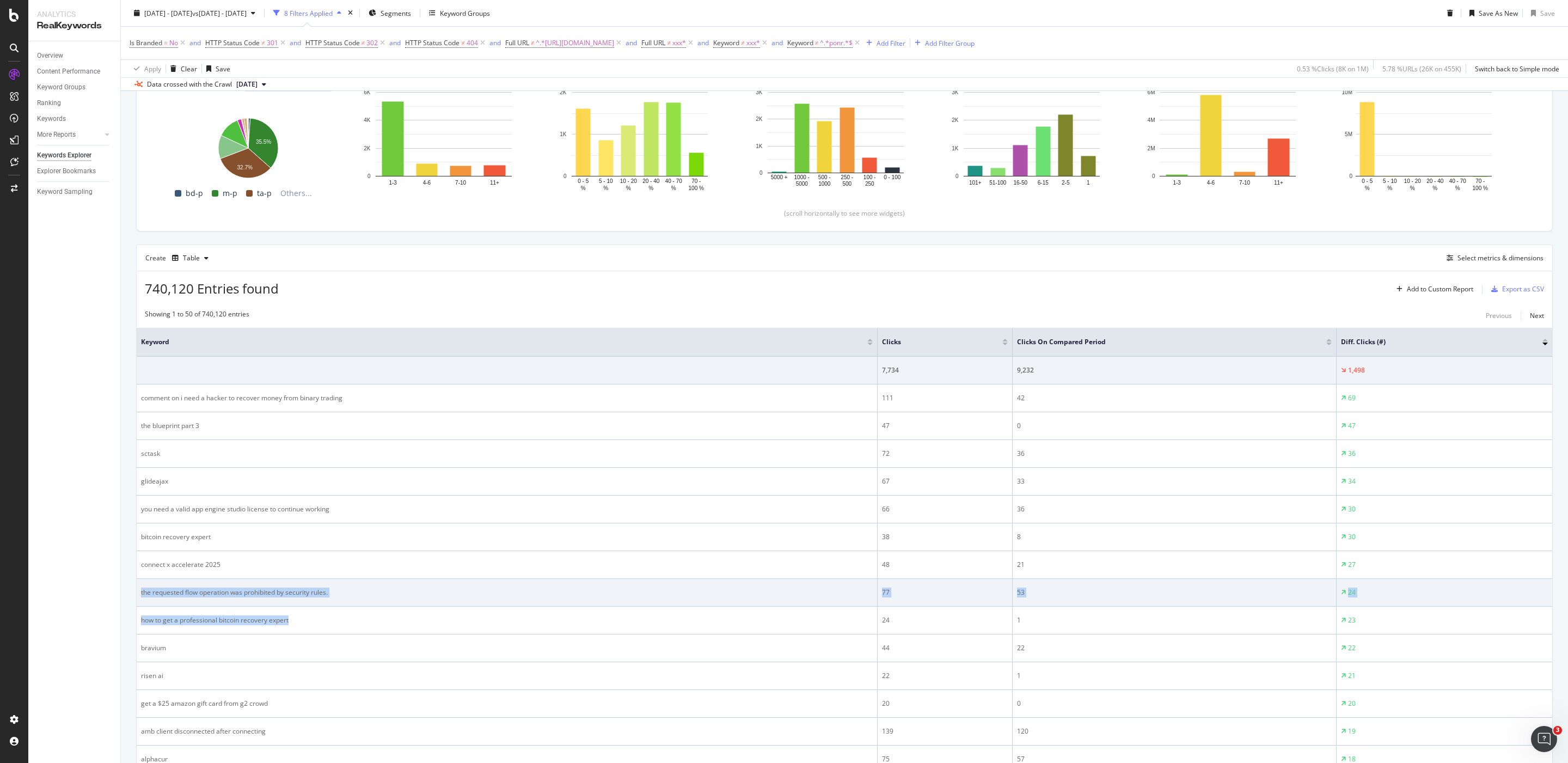
drag, startPoint x: 289, startPoint y: 622, endPoint x: 231, endPoint y: 589, distance: 66.7
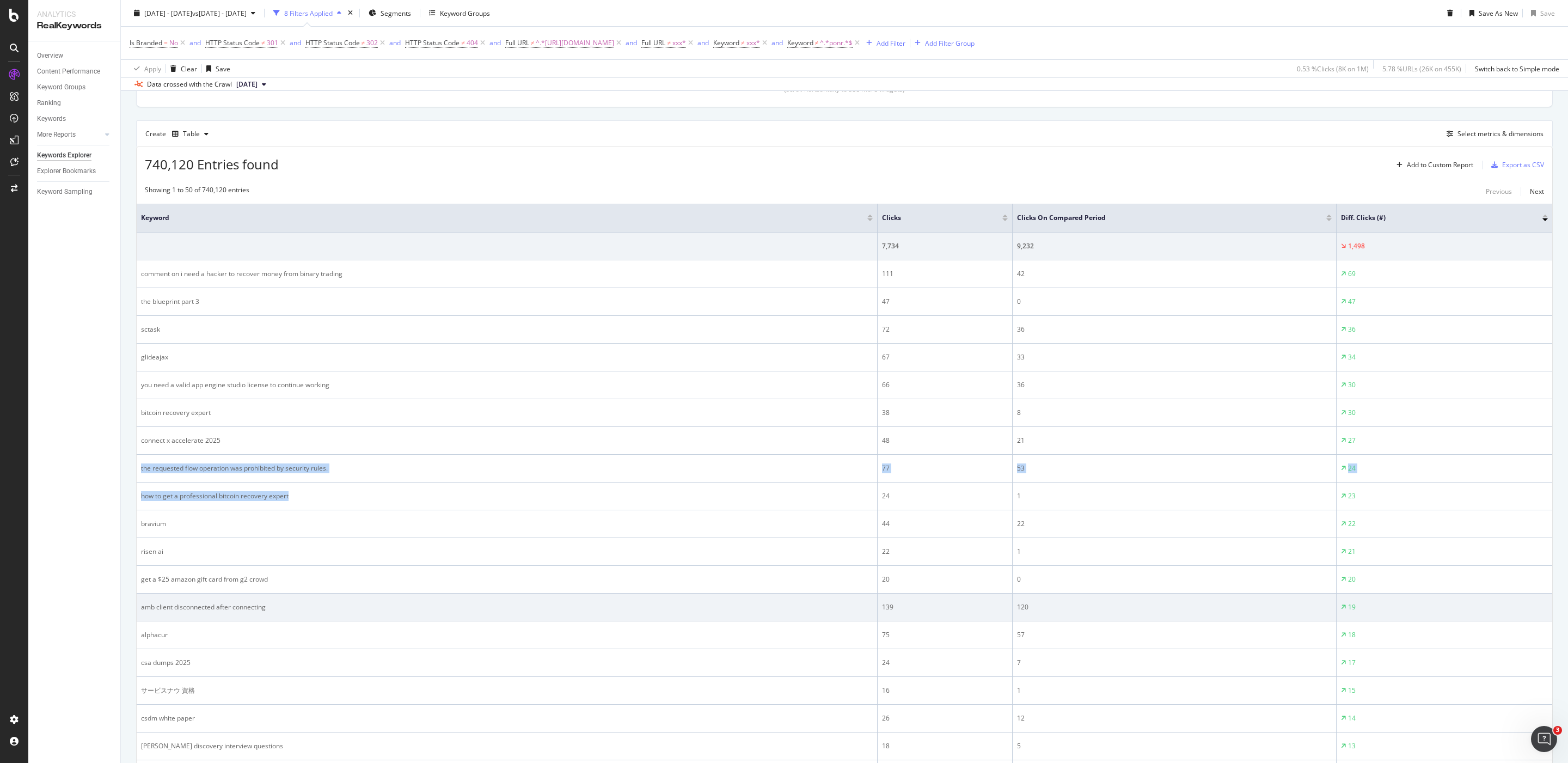
scroll to position [309, 0]
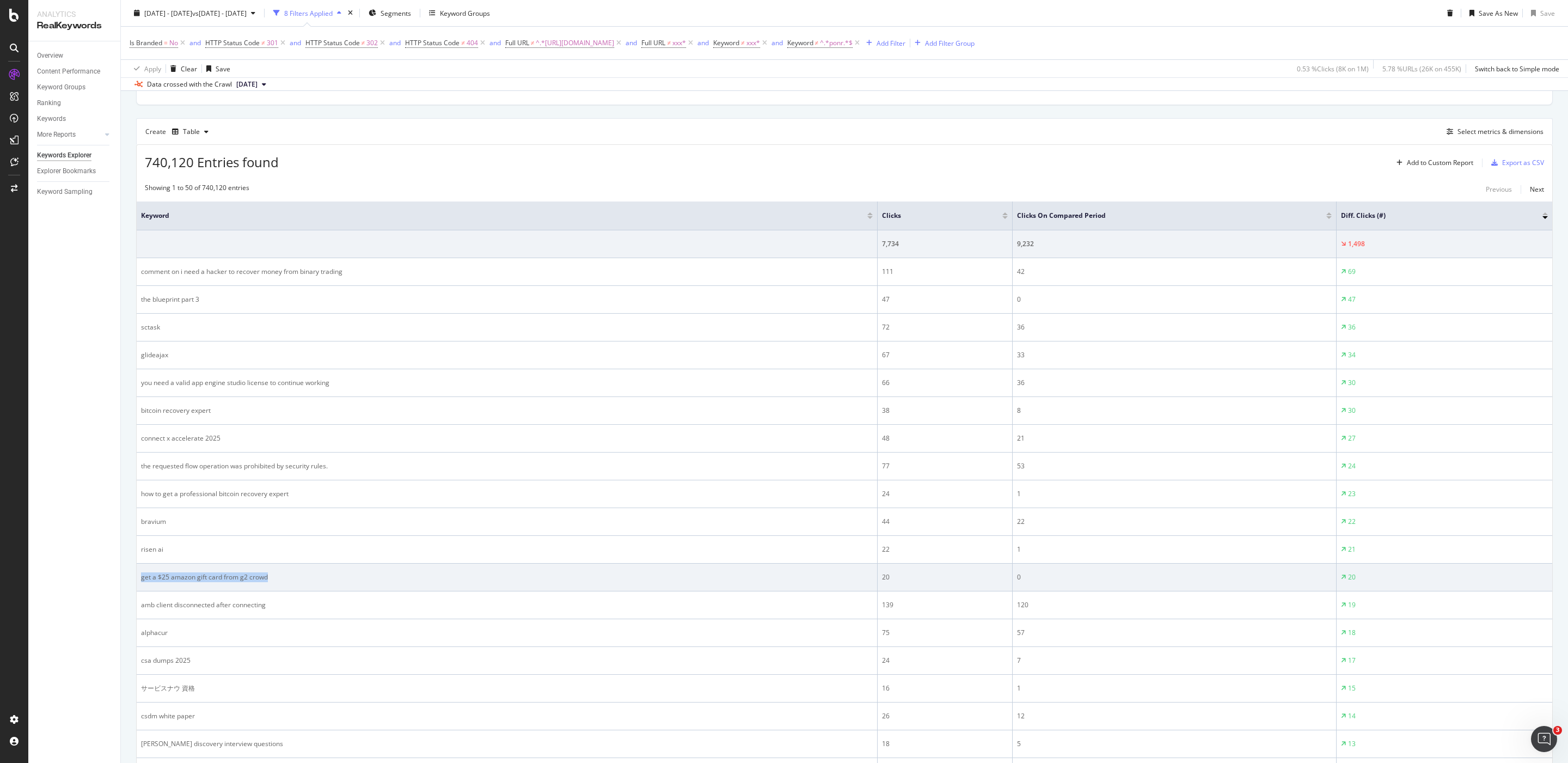
drag, startPoint x: 304, startPoint y: 579, endPoint x: 148, endPoint y: 572, distance: 156.2
click at [148, 572] on td "get a $25 amazon gift card from g2 crowd" at bounding box center [507, 578] width 741 height 28
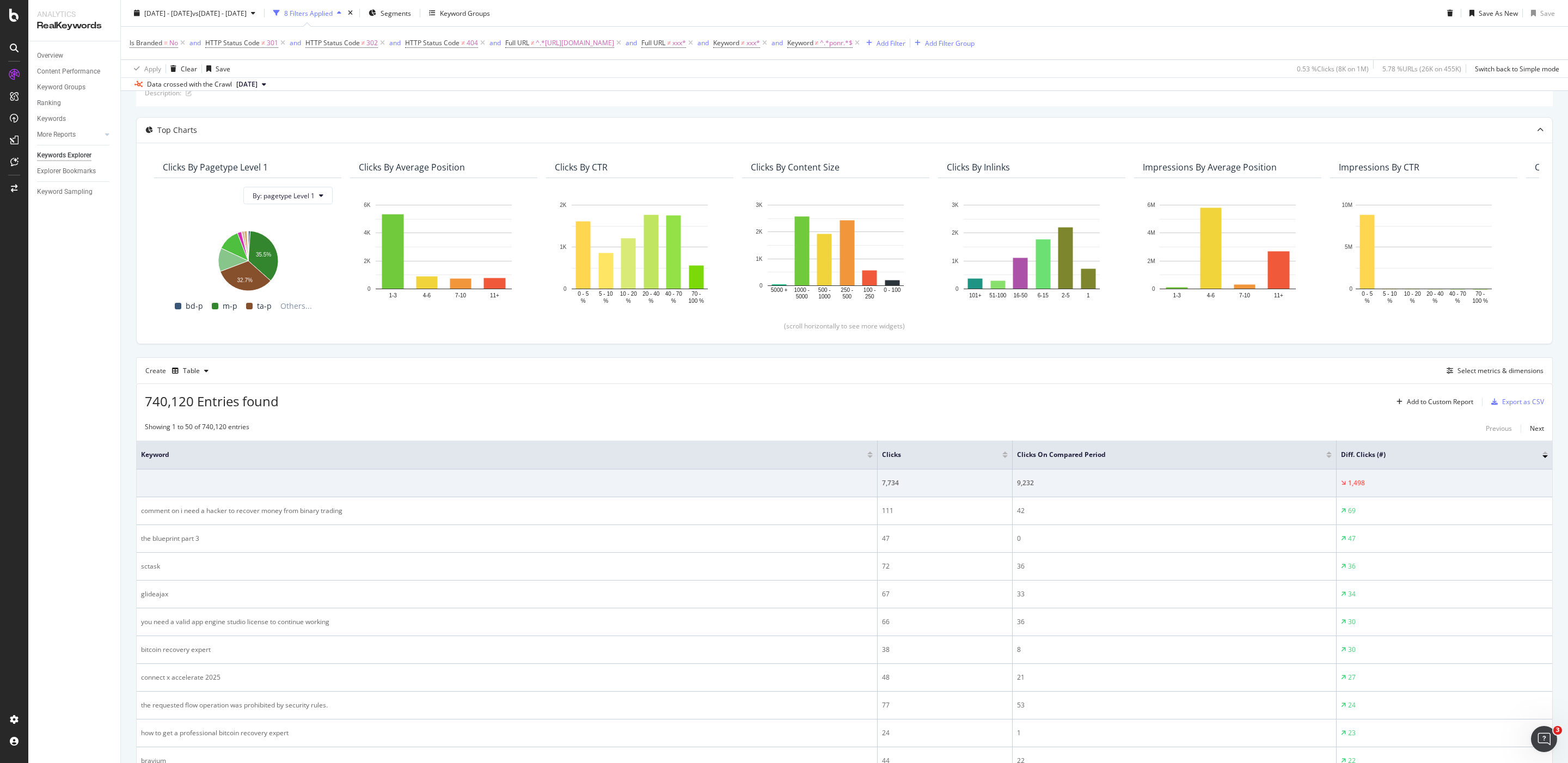
scroll to position [0, 0]
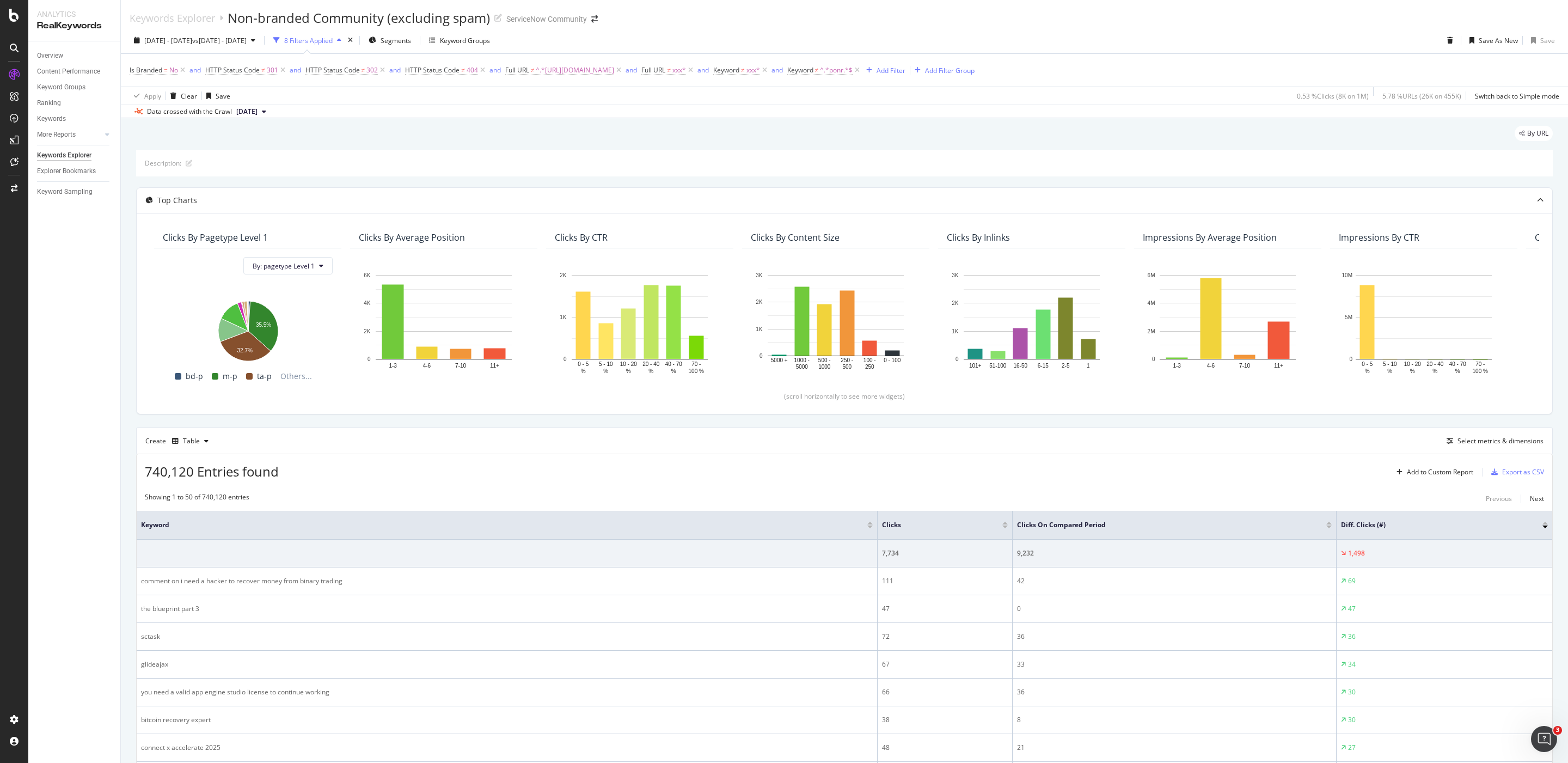
click at [253, 113] on span "[DATE]" at bounding box center [247, 112] width 21 height 10
click at [492, 148] on div "By URL" at bounding box center [844, 137] width 1417 height 24
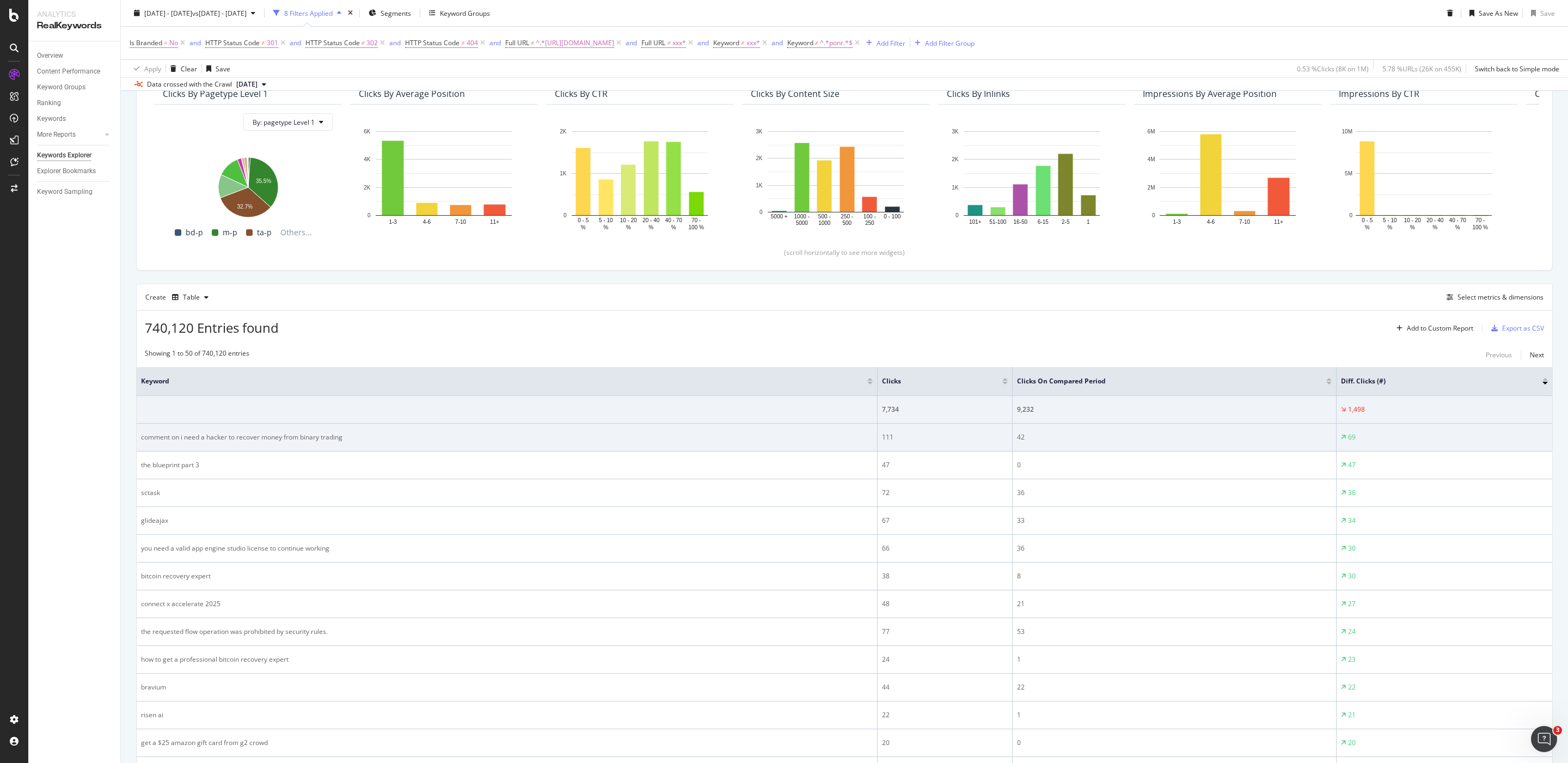
scroll to position [149, 0]
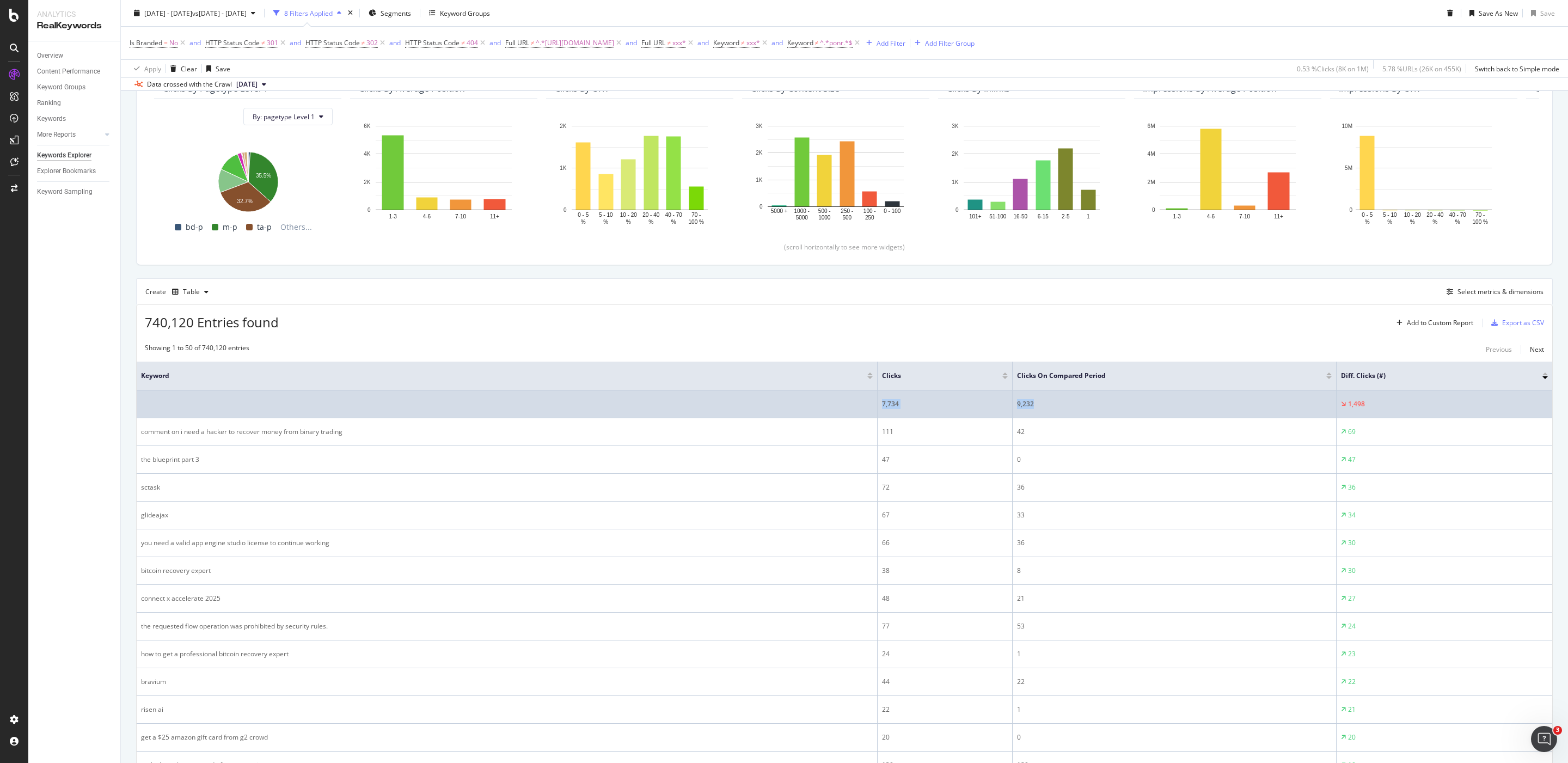
drag, startPoint x: 1024, startPoint y: 411, endPoint x: 870, endPoint y: 406, distance: 154.1
click at [870, 406] on tr "7,734 9,232 1,498" at bounding box center [844, 405] width 1415 height 28
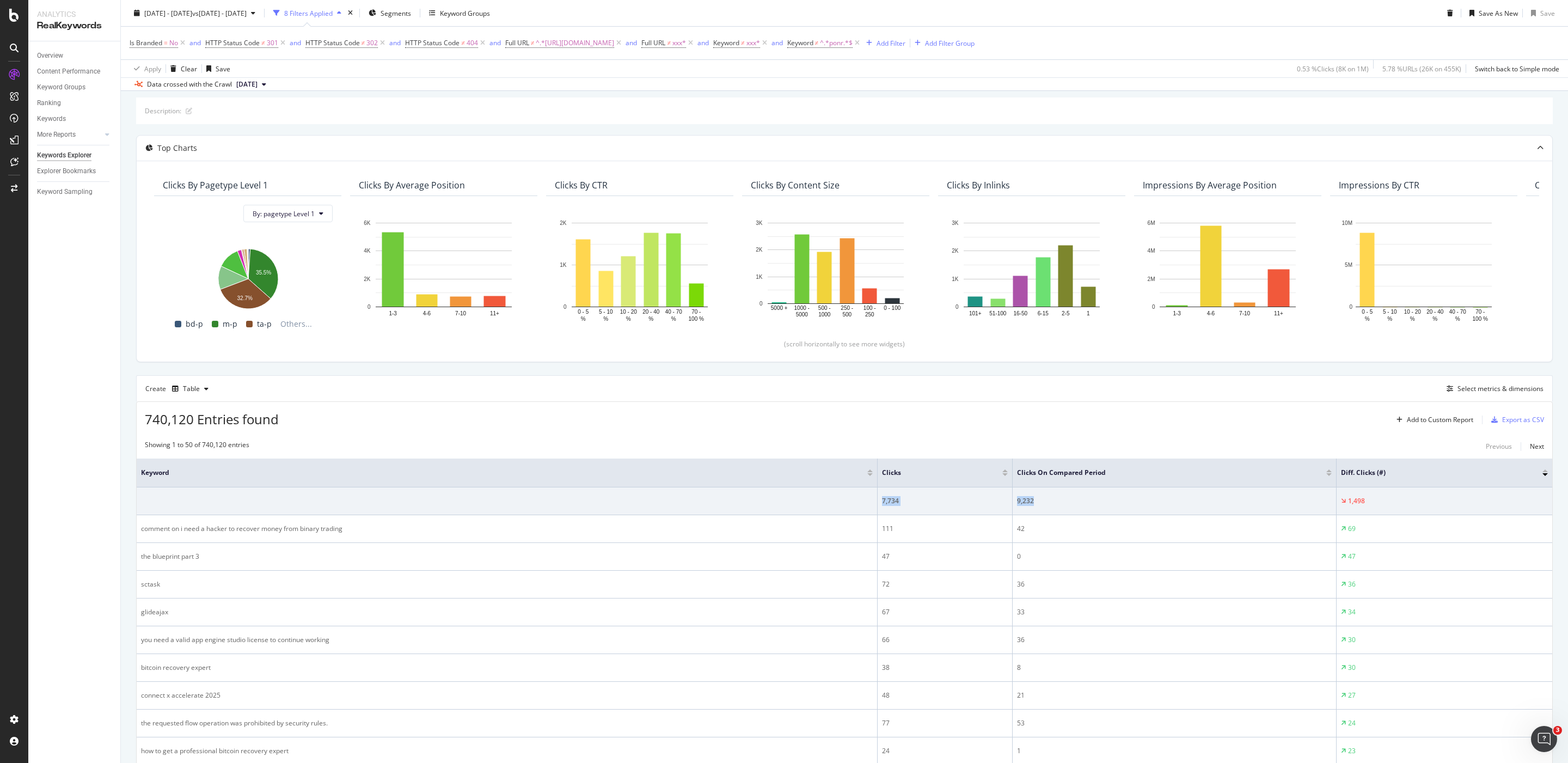
scroll to position [0, 0]
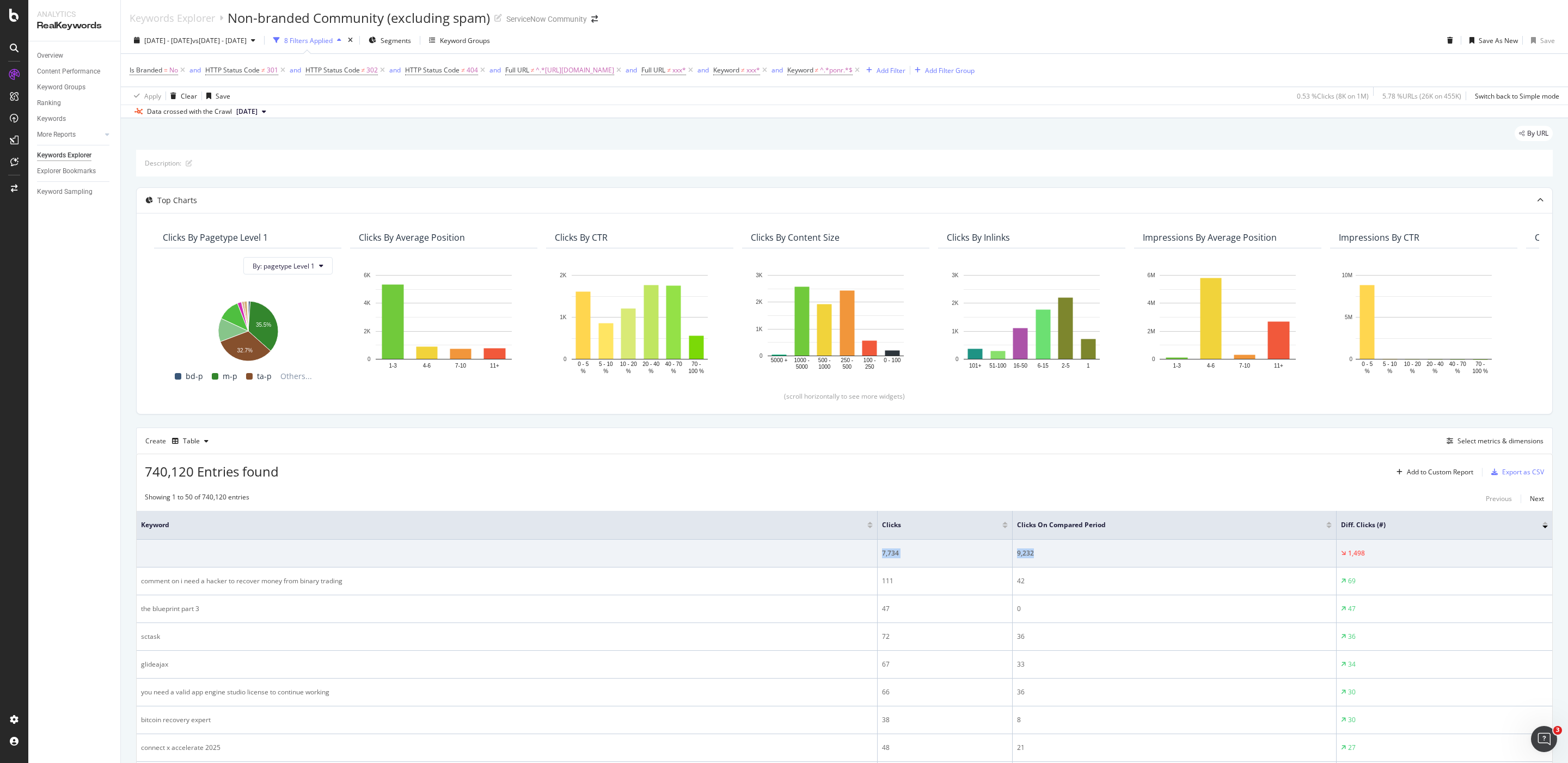
click at [258, 109] on span "[DATE]" at bounding box center [247, 112] width 21 height 10
click at [302, 124] on div "571K URLs" at bounding box center [288, 128] width 32 height 10
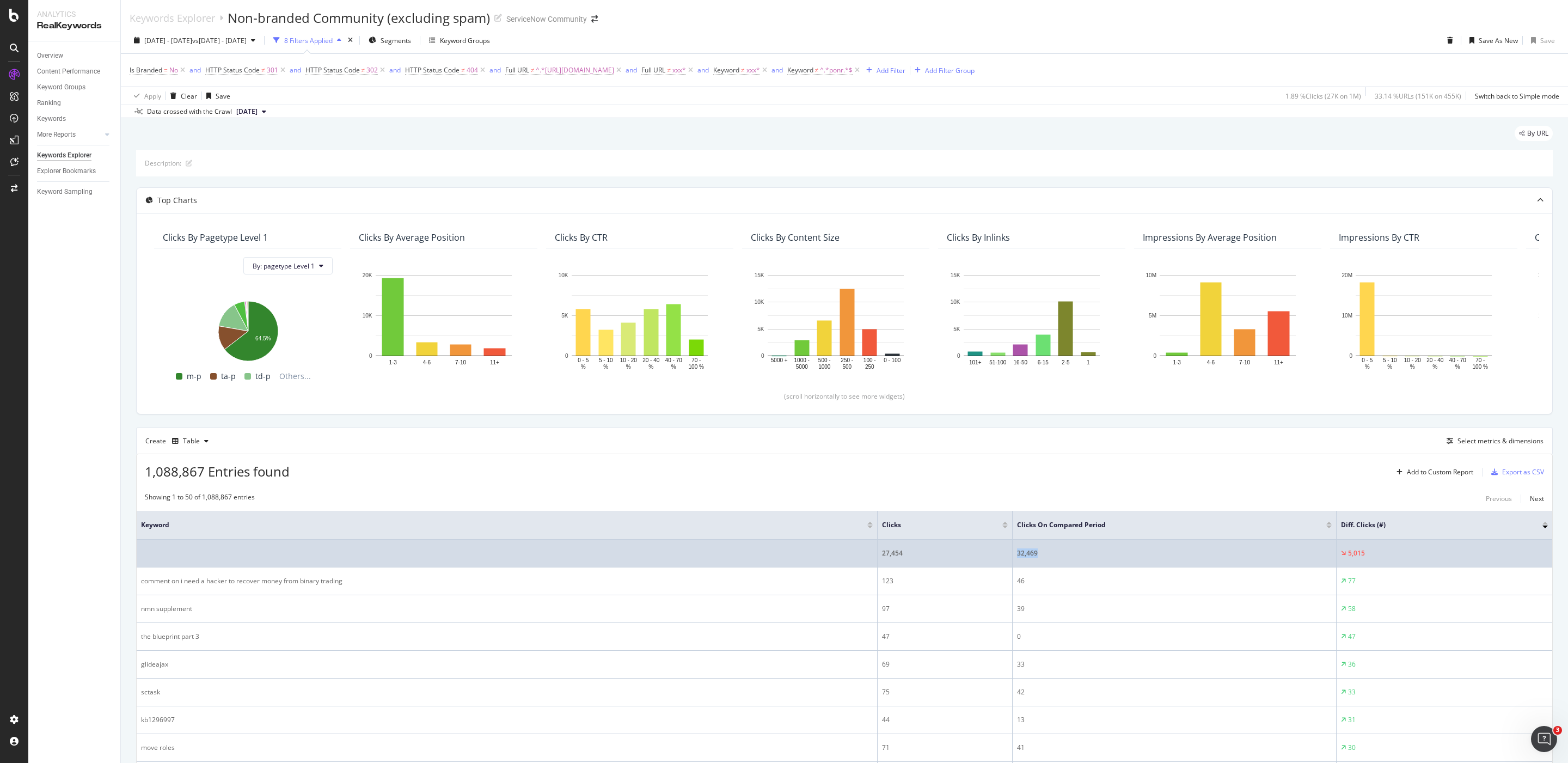
drag, startPoint x: 1056, startPoint y: 560, endPoint x: 1047, endPoint y: 549, distance: 14.2
click at [1047, 549] on td "32,469" at bounding box center [1174, 554] width 324 height 28
drag, startPoint x: 1047, startPoint y: 557, endPoint x: 879, endPoint y: 546, distance: 168.4
click at [879, 548] on tr "27,454 32,469 5,015" at bounding box center [844, 554] width 1415 height 28
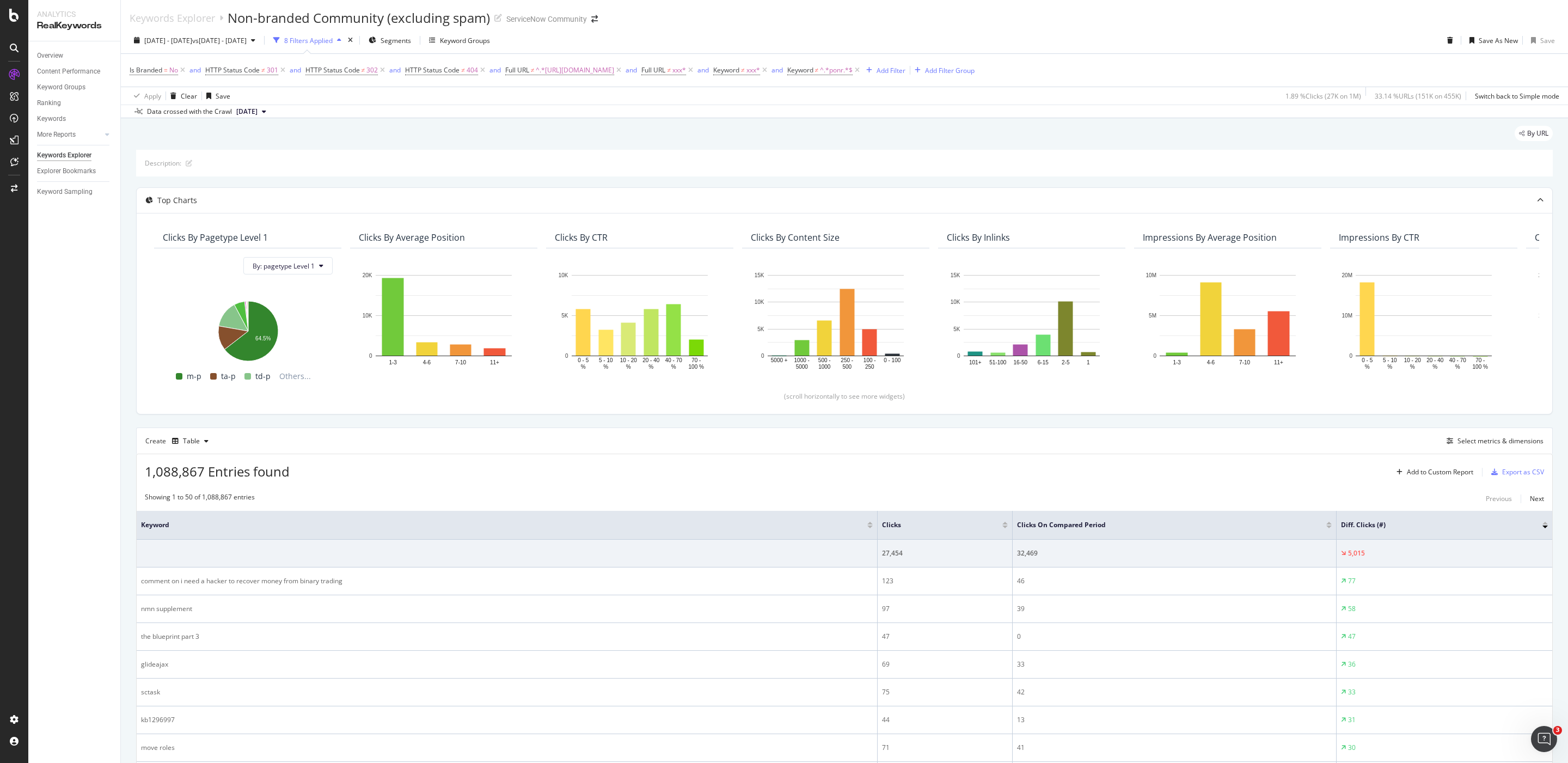
click at [382, 148] on div "By URL" at bounding box center [844, 137] width 1417 height 24
click at [271, 109] on button "[DATE]" at bounding box center [251, 112] width 39 height 13
click at [304, 186] on div "1.0M URLs" at bounding box center [288, 189] width 32 height 10
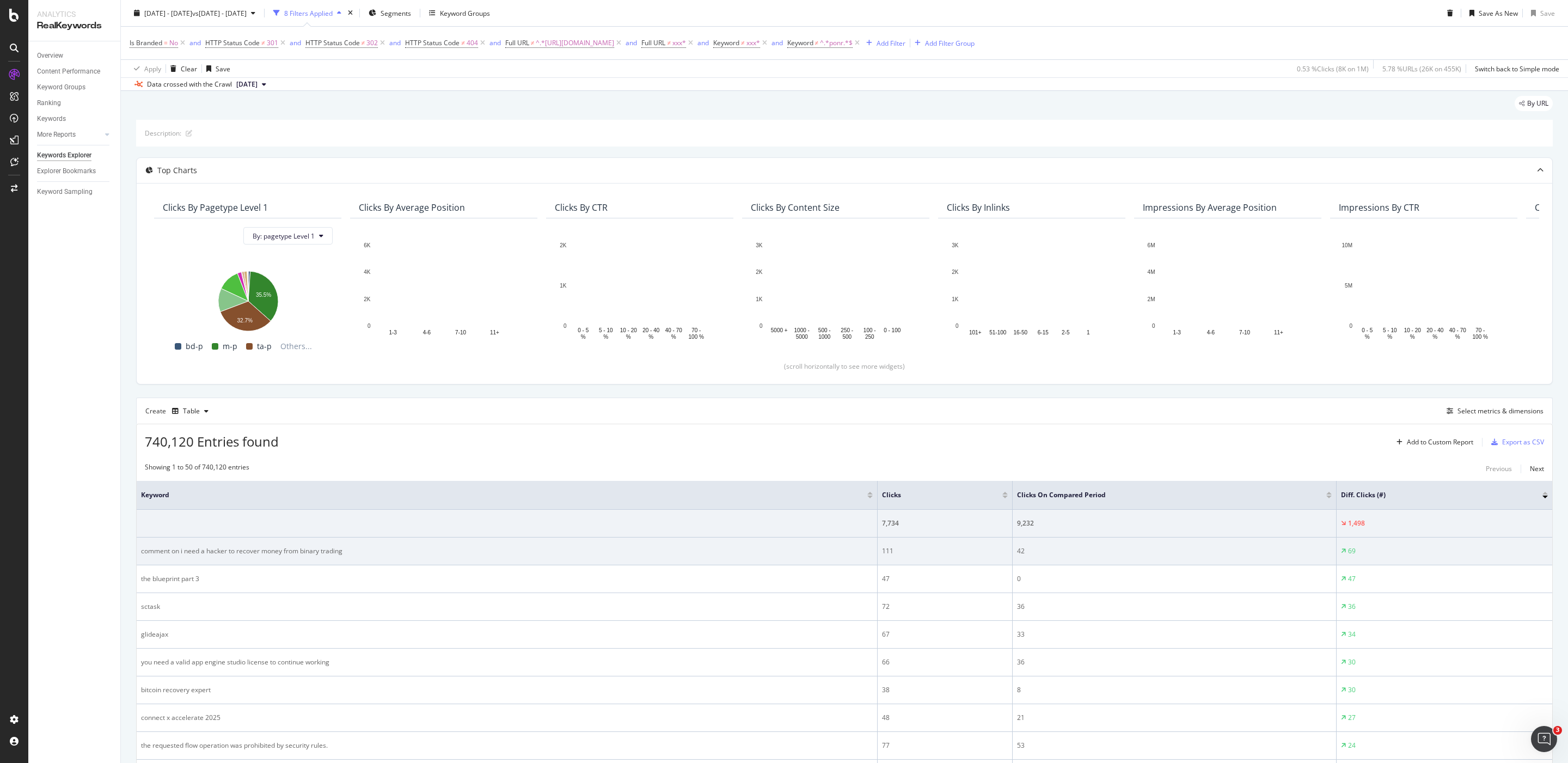
scroll to position [48, 0]
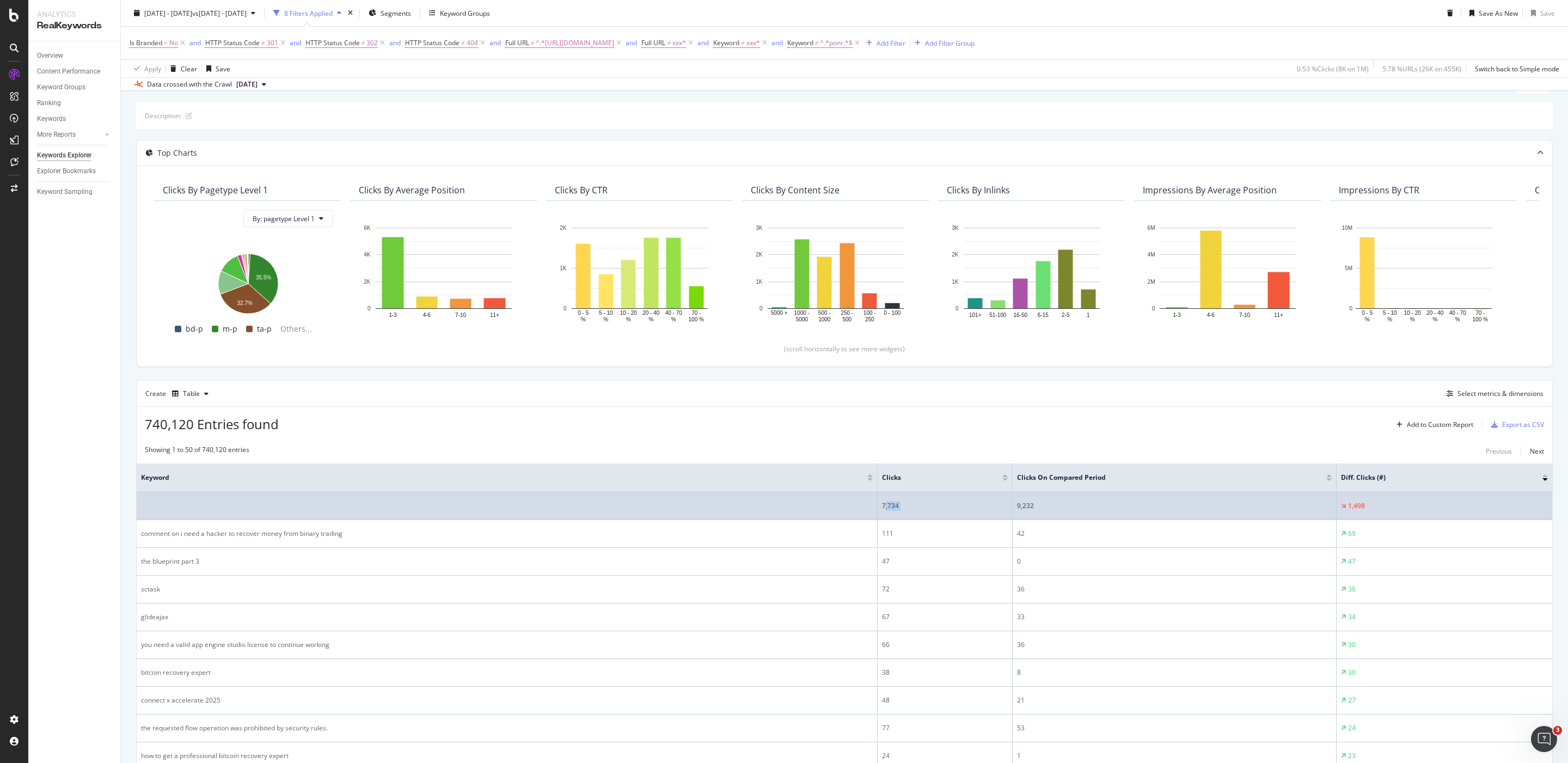
drag, startPoint x: 1065, startPoint y: 496, endPoint x: 885, endPoint y: 509, distance: 180.5
click at [885, 509] on tr "7,734 9,232 1,498" at bounding box center [844, 506] width 1415 height 28
click at [1069, 511] on div "9,232" at bounding box center [1174, 506] width 315 height 10
drag, startPoint x: 1069, startPoint y: 512, endPoint x: 884, endPoint y: 500, distance: 185.4
click at [884, 500] on tr "7,734 9,232 1,498" at bounding box center [844, 506] width 1415 height 28
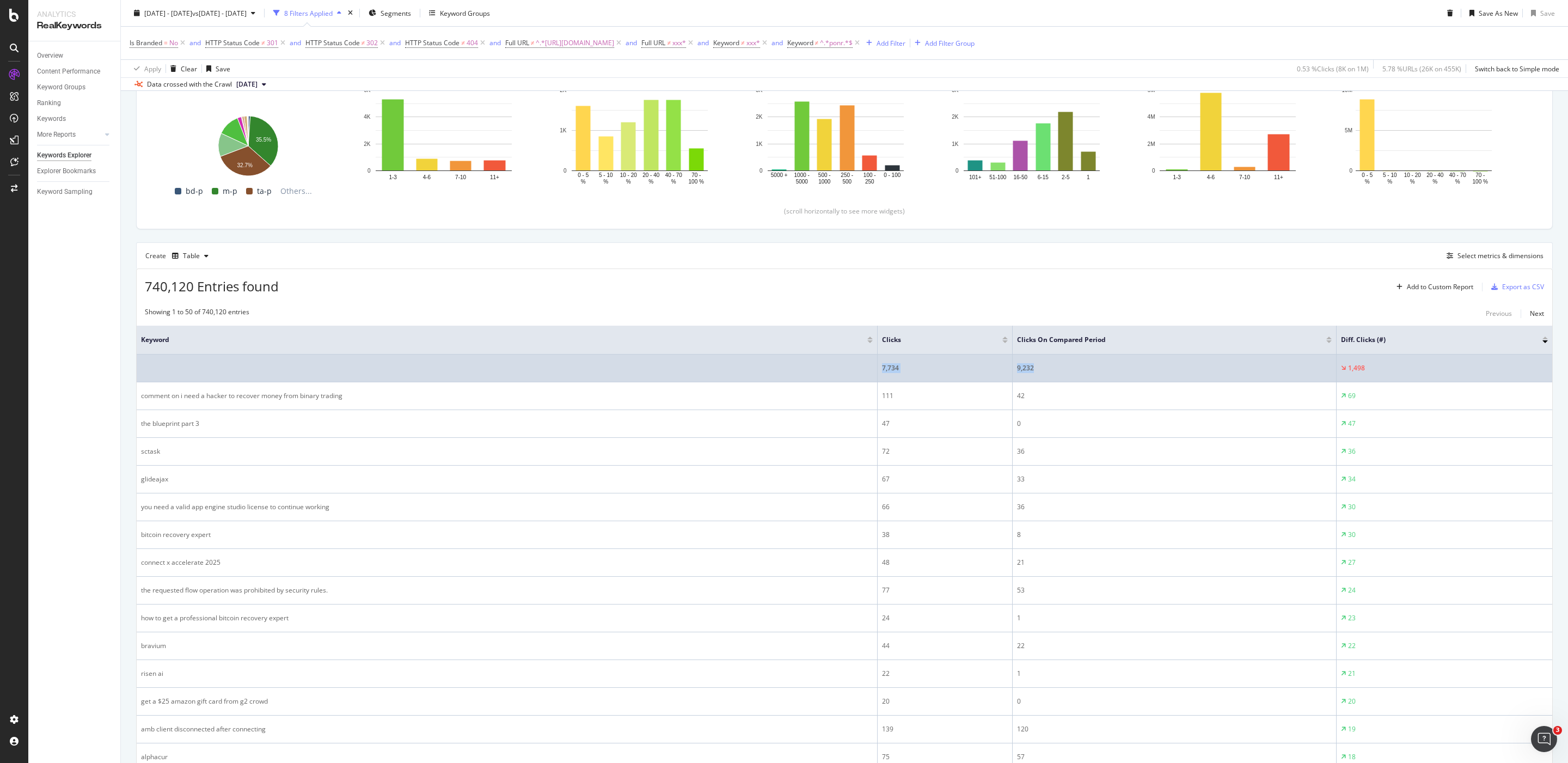
scroll to position [203, 0]
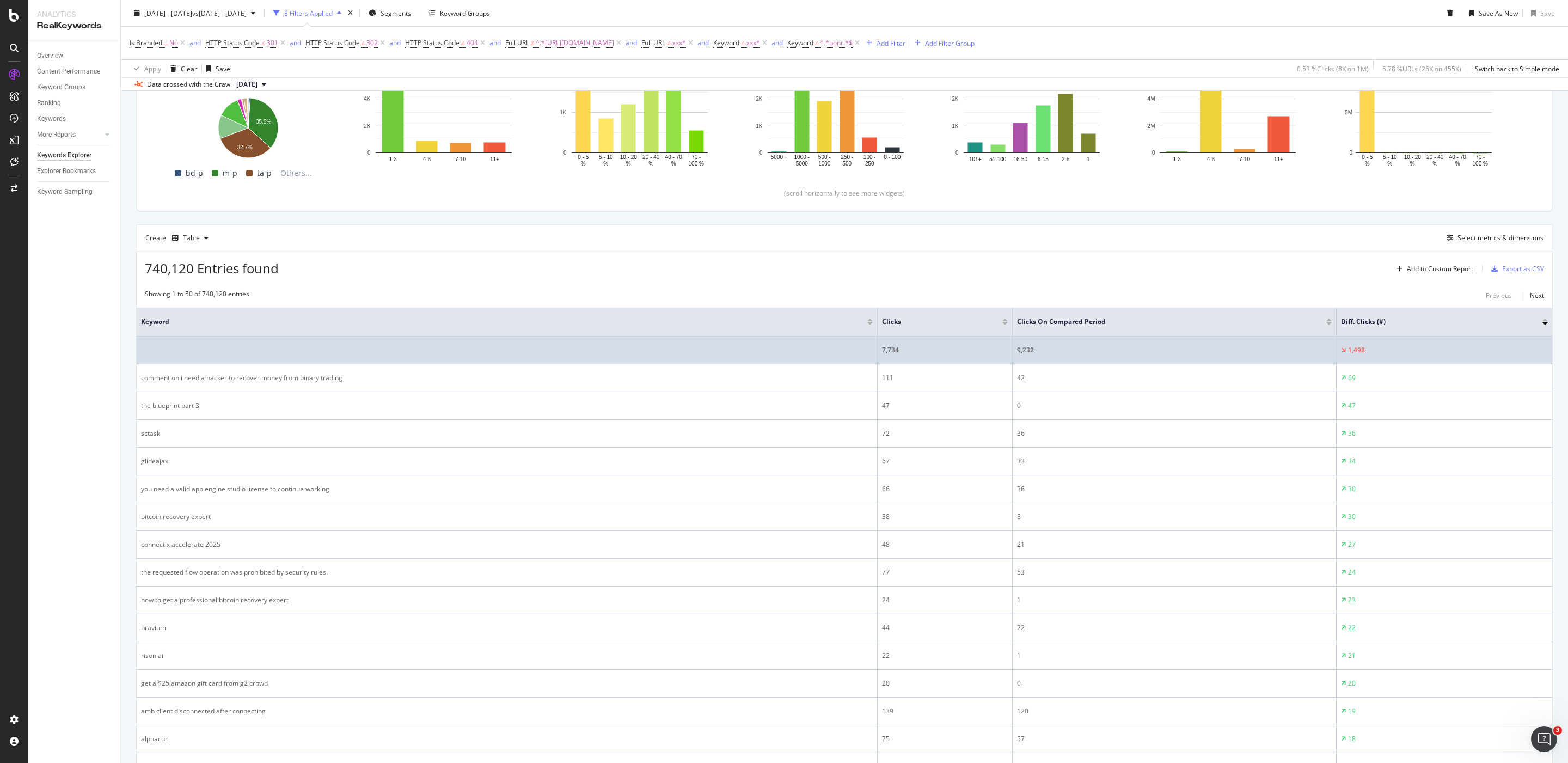
click at [982, 343] on td "7,734" at bounding box center [944, 351] width 135 height 28
drag, startPoint x: 1037, startPoint y: 348, endPoint x: 959, endPoint y: 355, distance: 78.3
click at [959, 355] on tr "7,734 9,232 1,498" at bounding box center [844, 351] width 1415 height 28
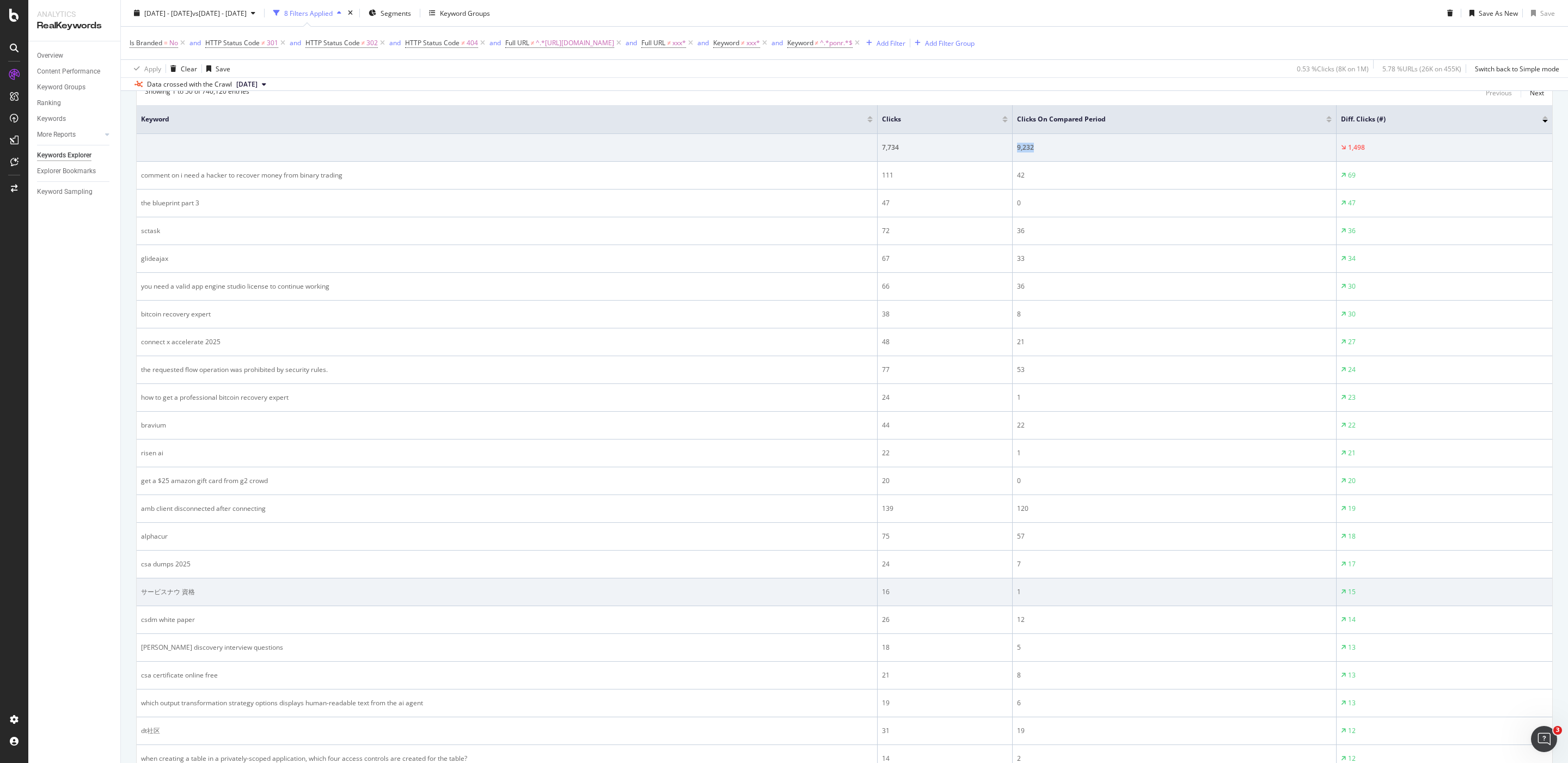
scroll to position [358, 0]
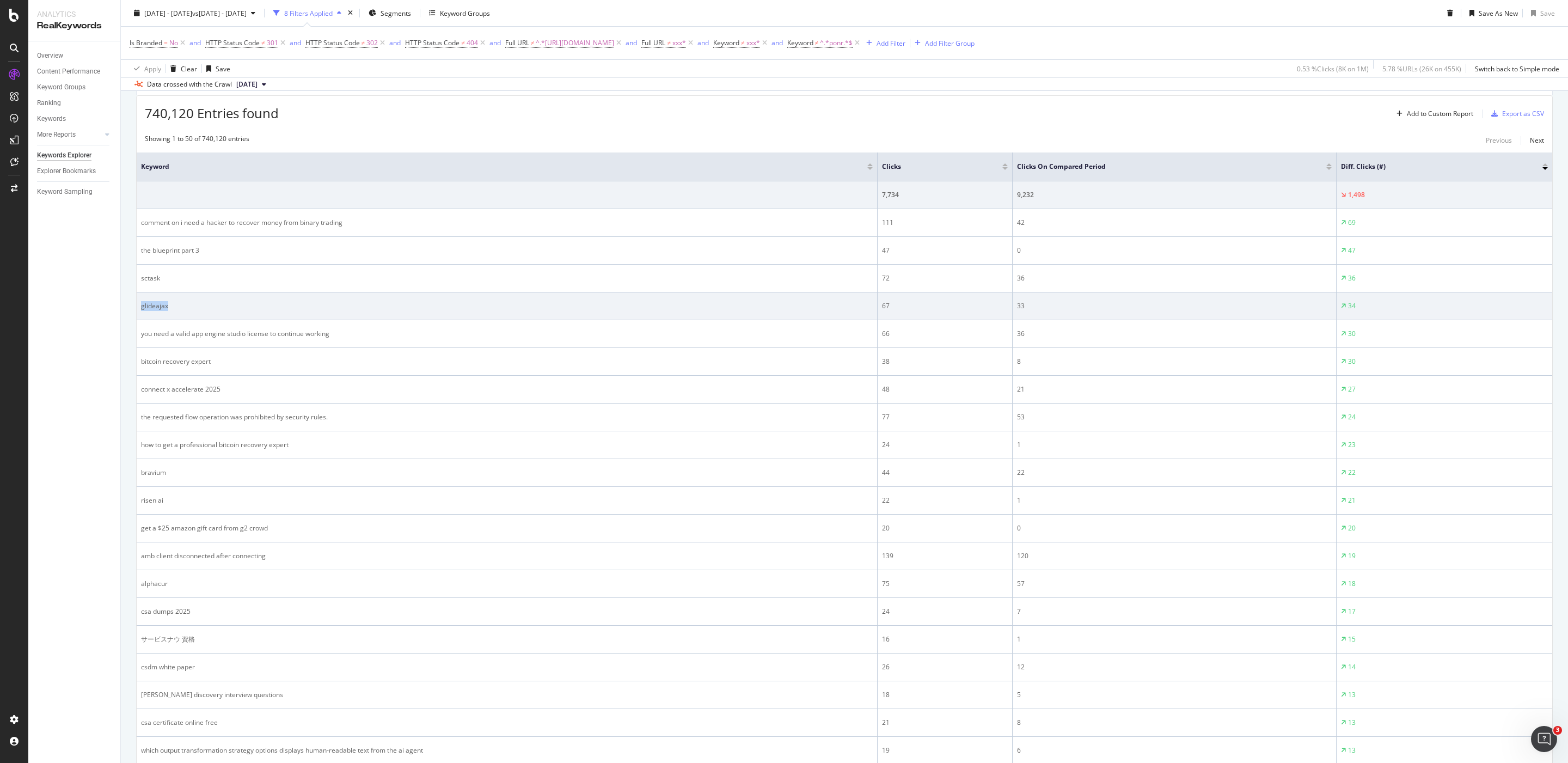
drag, startPoint x: 202, startPoint y: 313, endPoint x: 159, endPoint y: 299, distance: 45.2
click at [159, 299] on td "glideajax" at bounding box center [507, 307] width 741 height 28
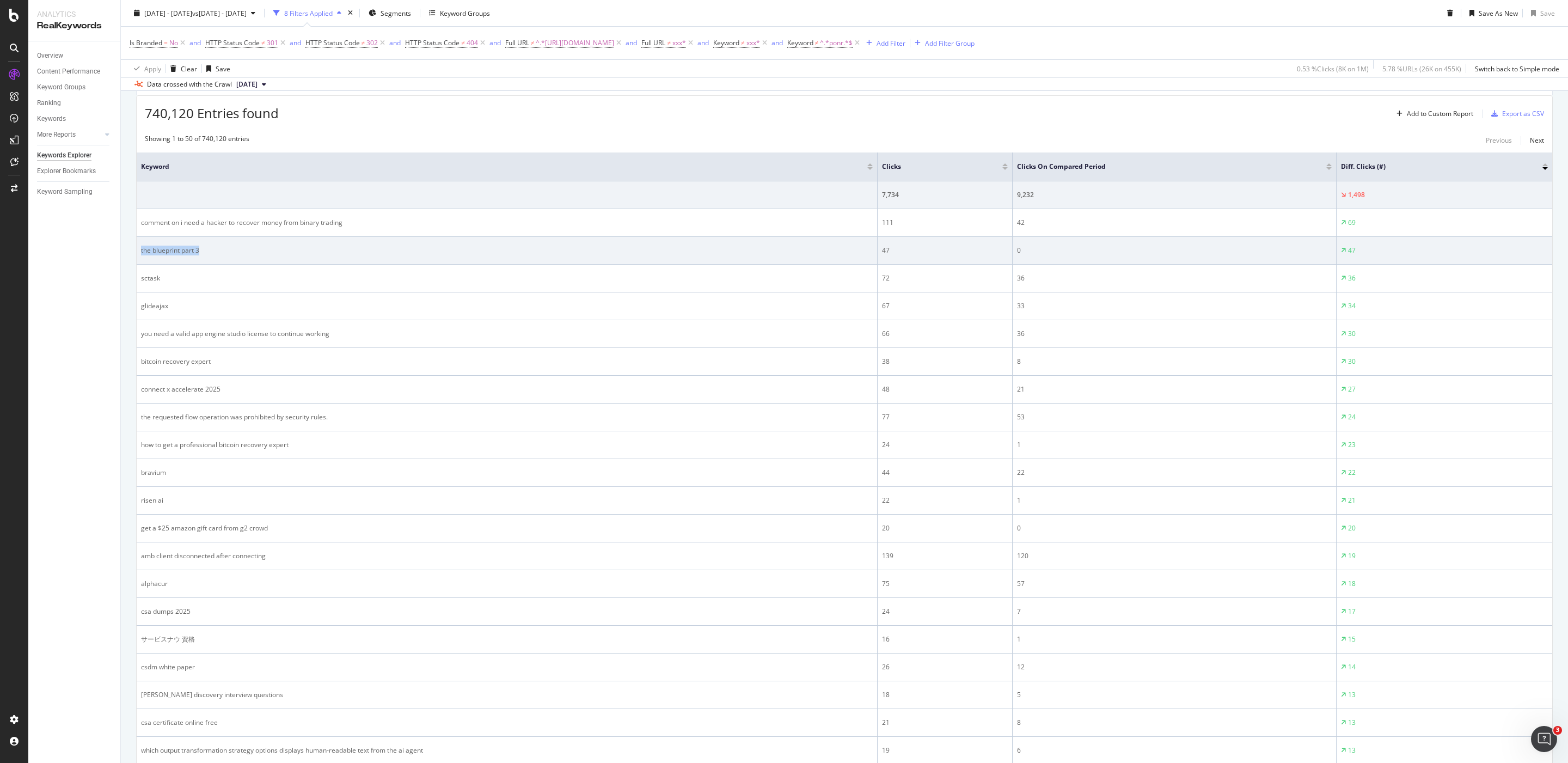
drag, startPoint x: 211, startPoint y: 255, endPoint x: 219, endPoint y: 245, distance: 12.8
click at [219, 245] on td "the blueprint part 3" at bounding box center [507, 251] width 741 height 28
click at [226, 248] on div "the blueprint part 3" at bounding box center [507, 251] width 731 height 10
drag, startPoint x: 222, startPoint y: 253, endPoint x: 140, endPoint y: 248, distance: 82.2
click at [140, 248] on td "the blueprint part 3" at bounding box center [507, 251] width 741 height 28
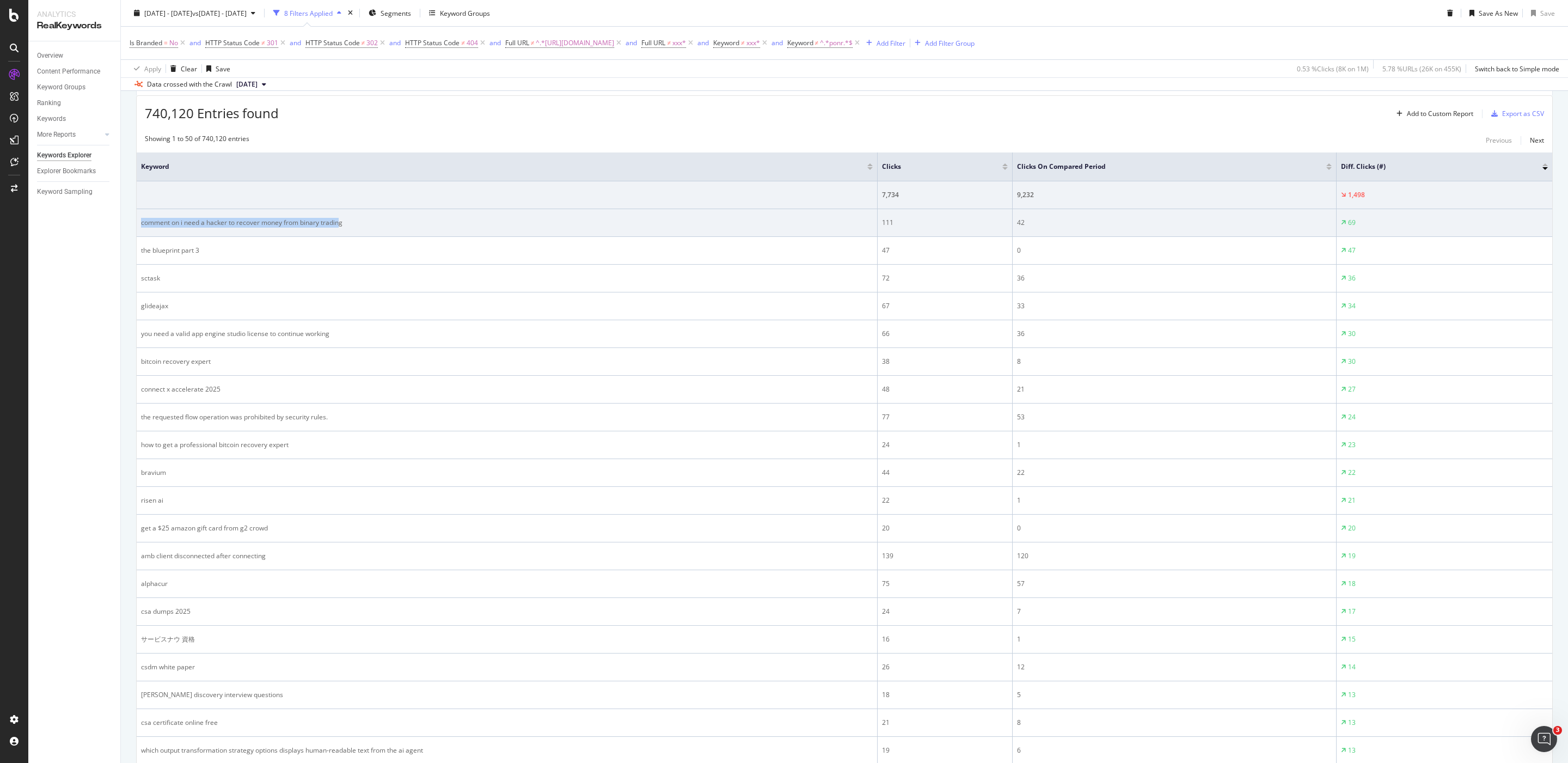
drag, startPoint x: 341, startPoint y: 226, endPoint x: 172, endPoint y: 225, distance: 169.0
click at [167, 216] on td "comment on i need a hacker to recover money from binary trading" at bounding box center [507, 223] width 741 height 28
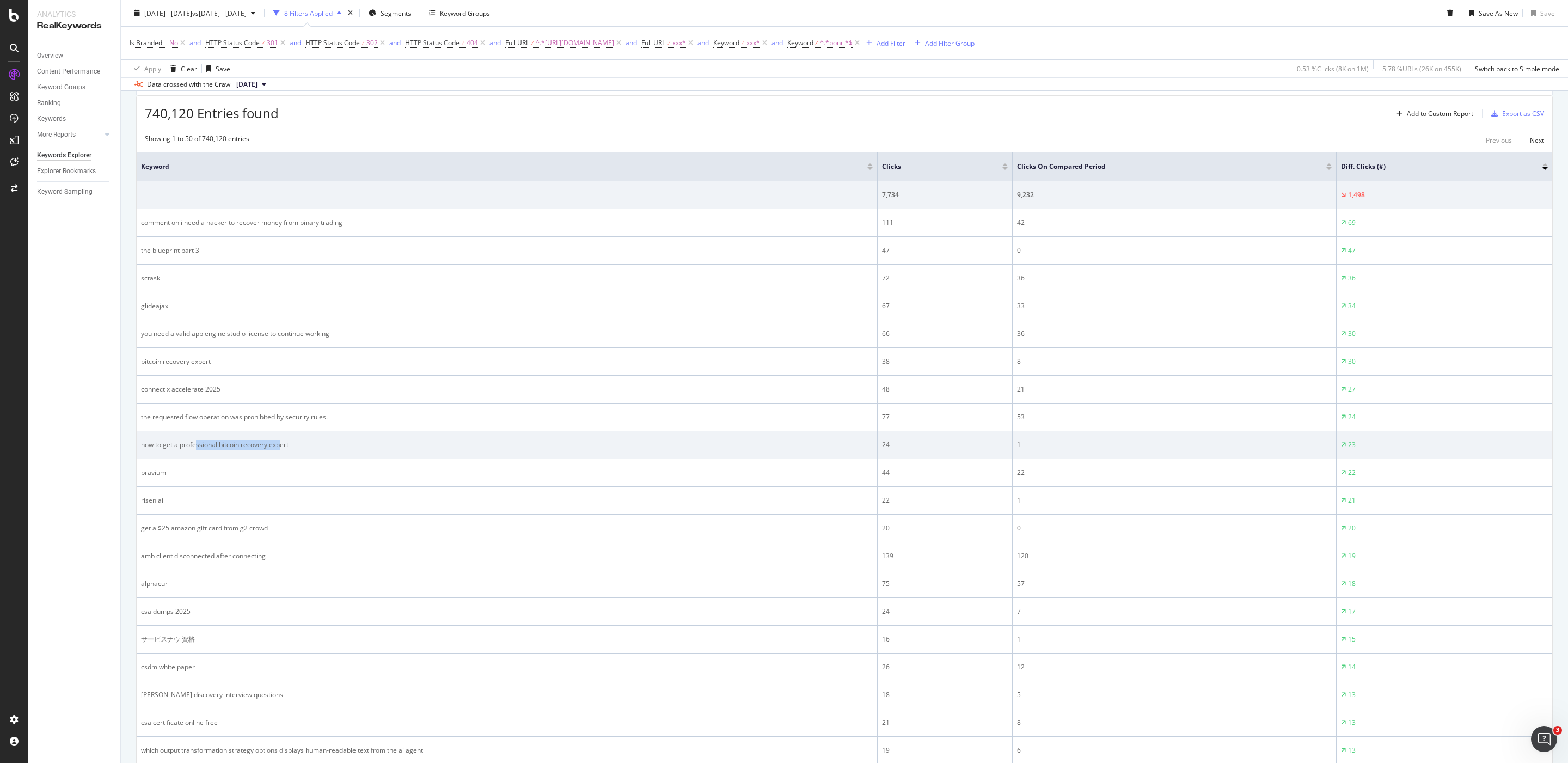
drag, startPoint x: 282, startPoint y: 444, endPoint x: 199, endPoint y: 448, distance: 83.1
click at [199, 448] on div "how to get a professional bitcoin recovery expert" at bounding box center [507, 445] width 731 height 10
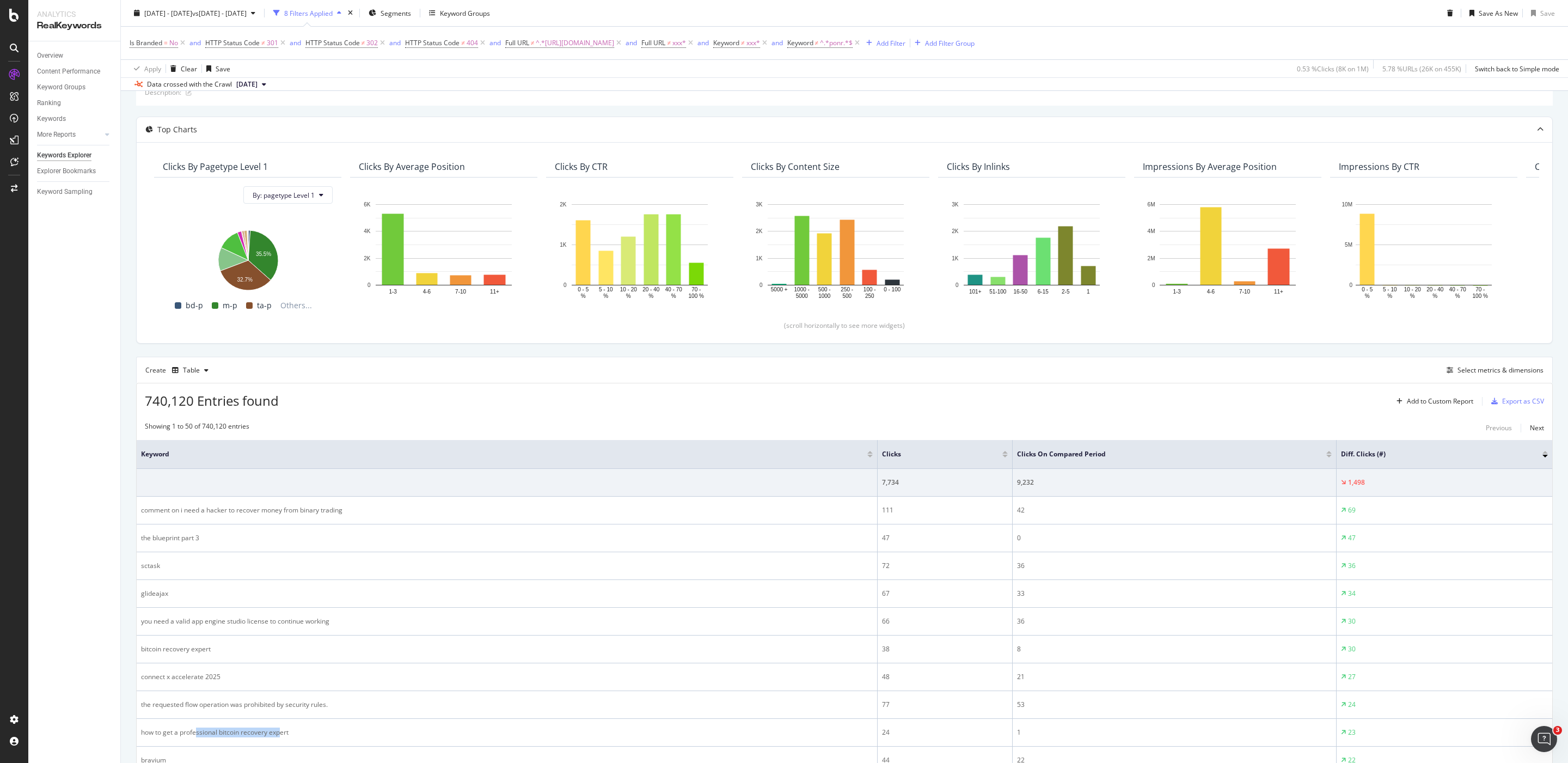
scroll to position [0, 0]
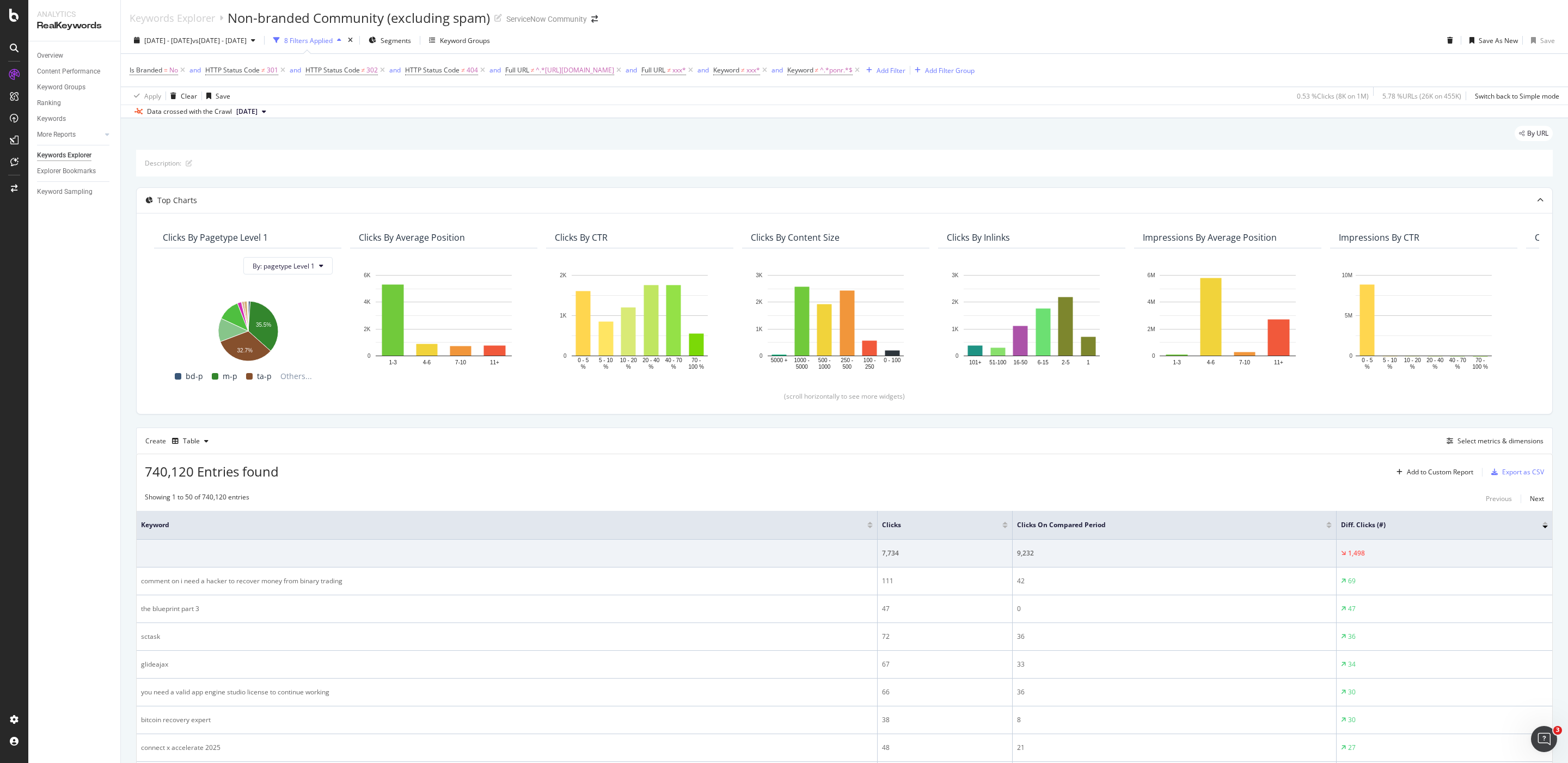
click at [457, 430] on div "Create Table Select metrics & dimensions" at bounding box center [844, 440] width 1417 height 26
click at [424, 430] on div "Create Table Select metrics & dimensions" at bounding box center [844, 440] width 1417 height 26
click at [254, 109] on span "[DATE]" at bounding box center [247, 112] width 21 height 10
click at [401, 142] on div "By URL" at bounding box center [844, 137] width 1417 height 24
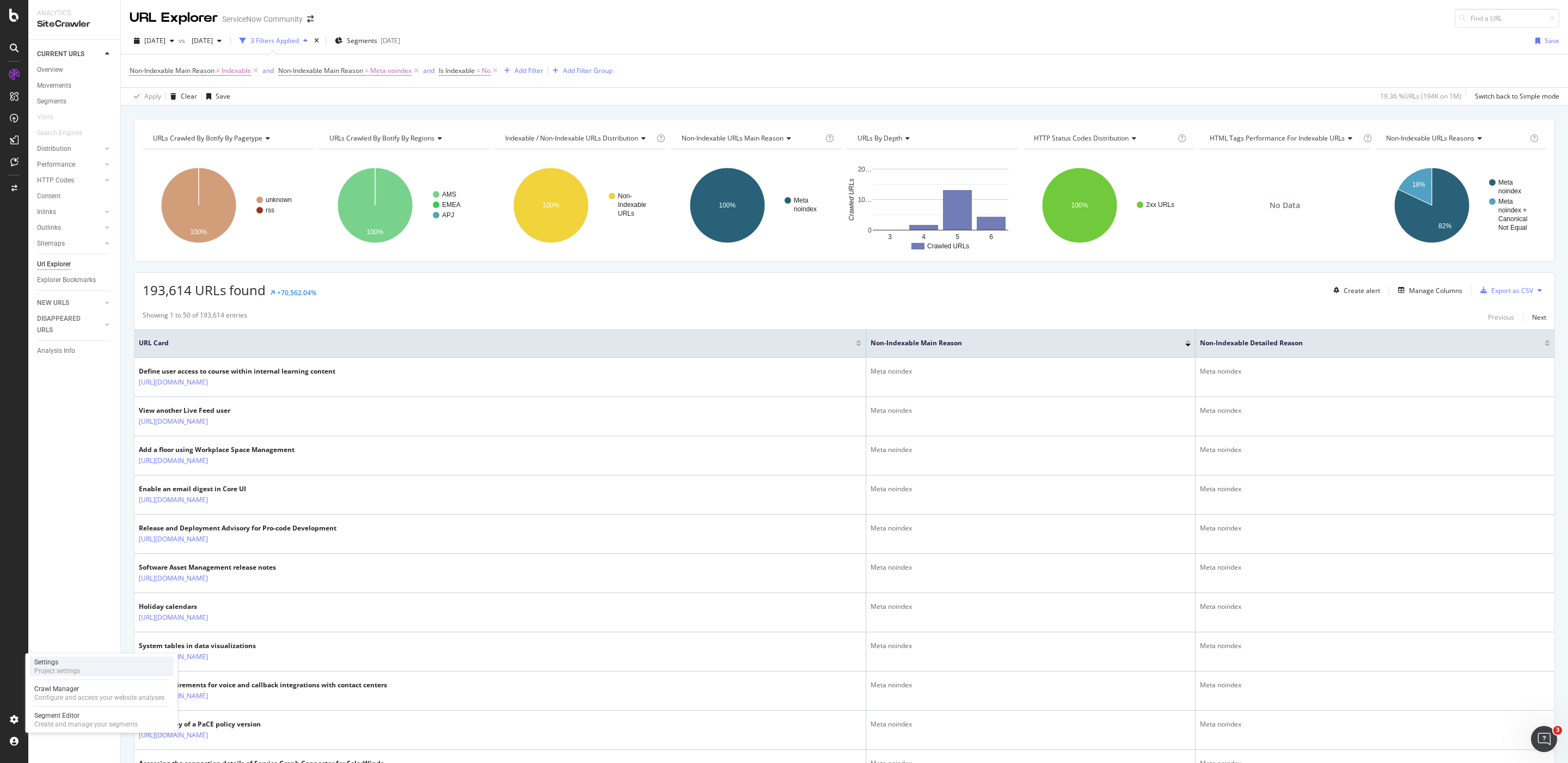
click at [96, 667] on div "Settings Project settings" at bounding box center [101, 666] width 144 height 20
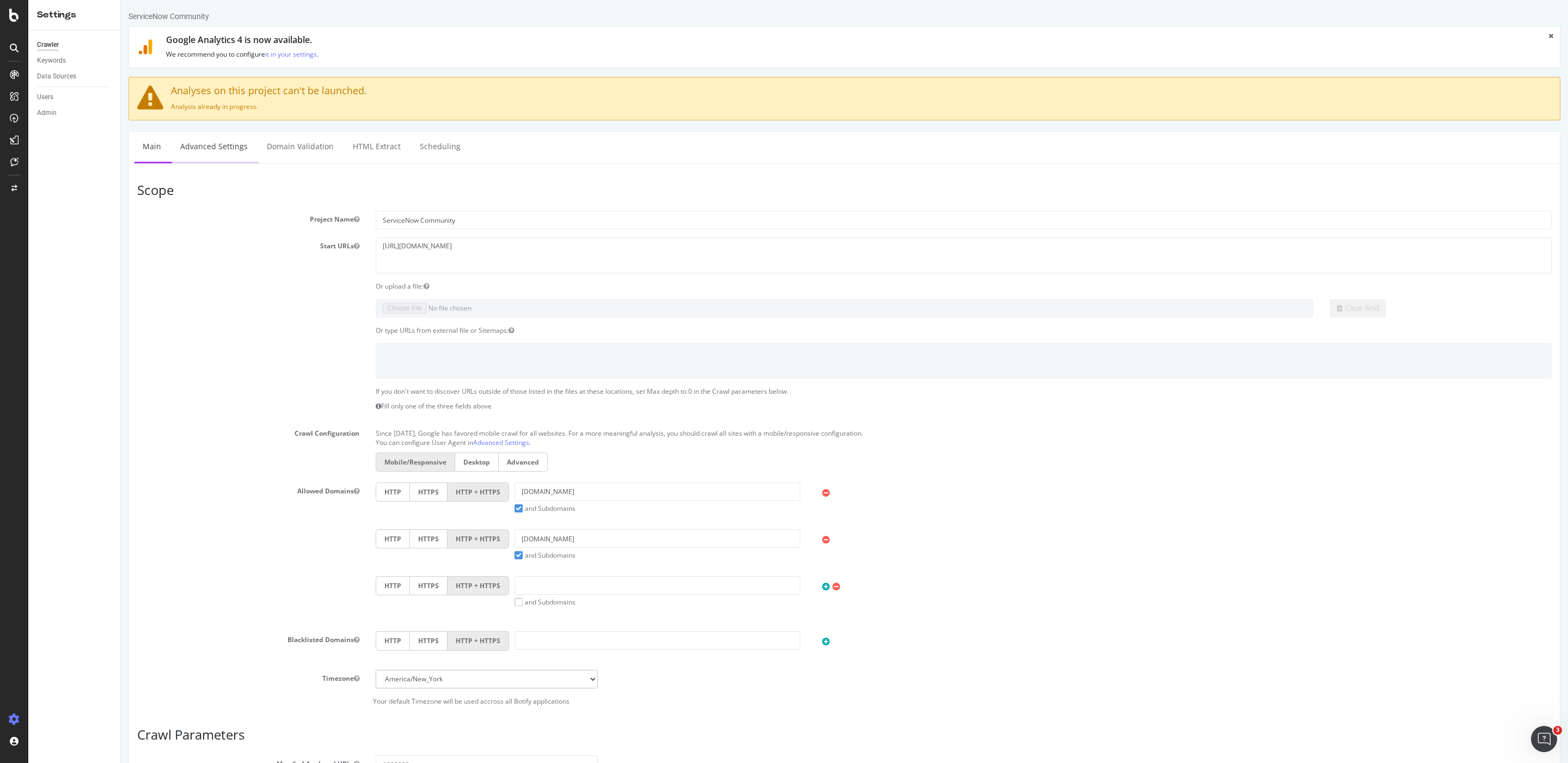
click at [221, 145] on link "Advanced Settings" at bounding box center [213, 147] width 84 height 30
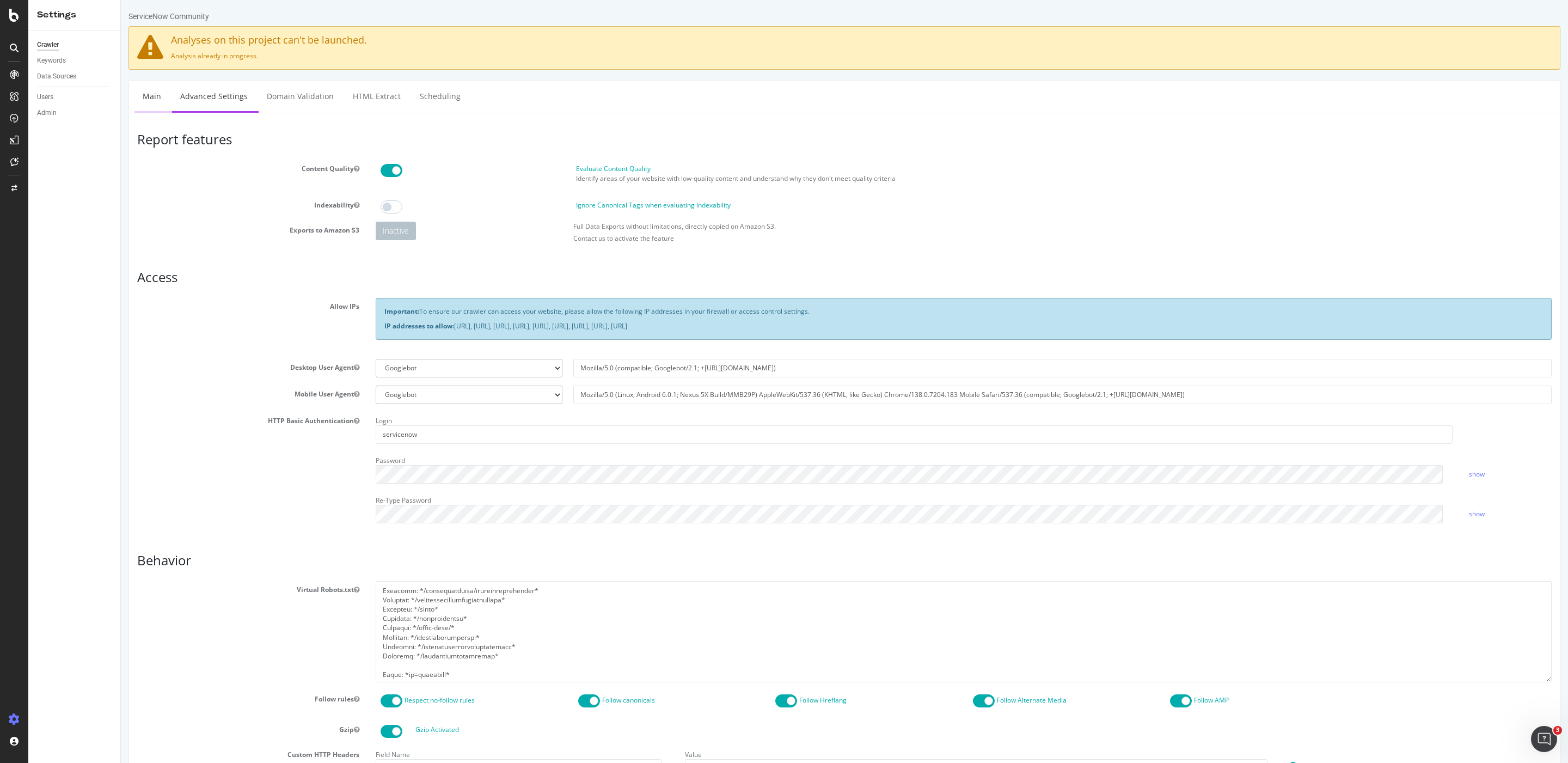
click at [155, 102] on link "Main" at bounding box center [151, 96] width 35 height 30
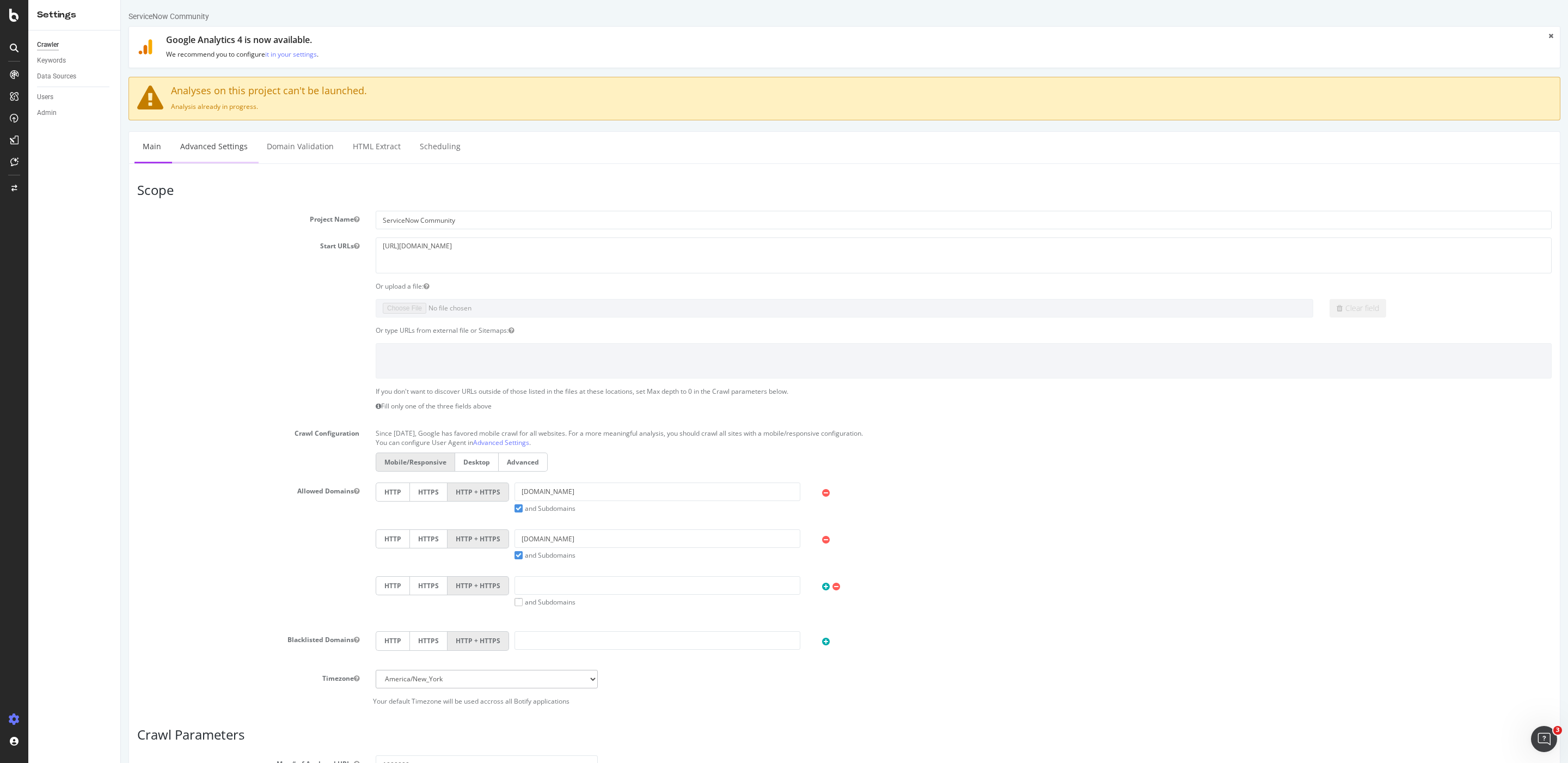
click at [235, 152] on link "Advanced Settings" at bounding box center [213, 147] width 84 height 30
